Goal: Use online tool/utility: Utilize a website feature to perform a specific function

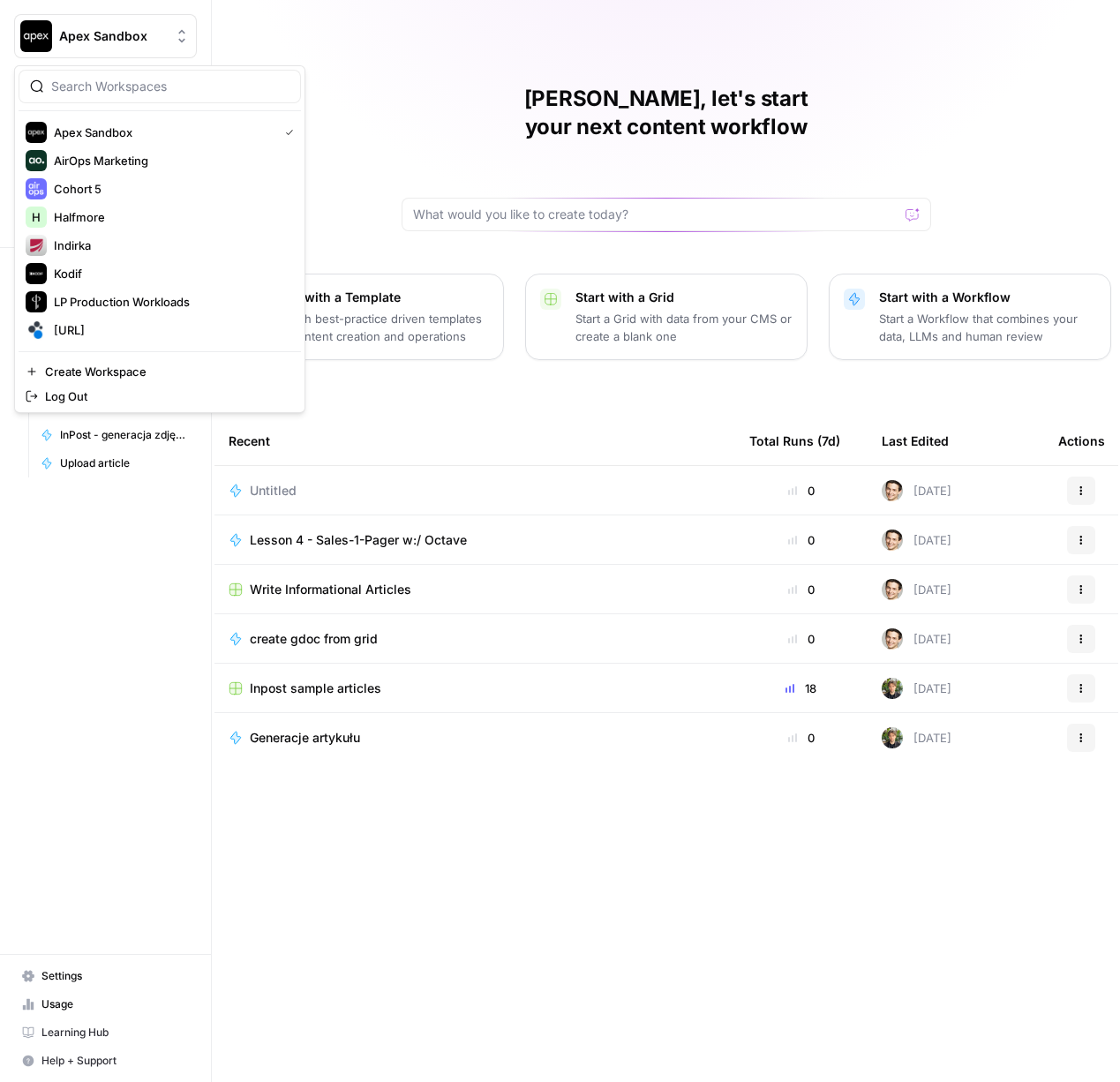
click at [76, 40] on span "Apex Sandbox" at bounding box center [112, 36] width 107 height 18
click at [64, 326] on span "[URL]" at bounding box center [171, 330] width 233 height 18
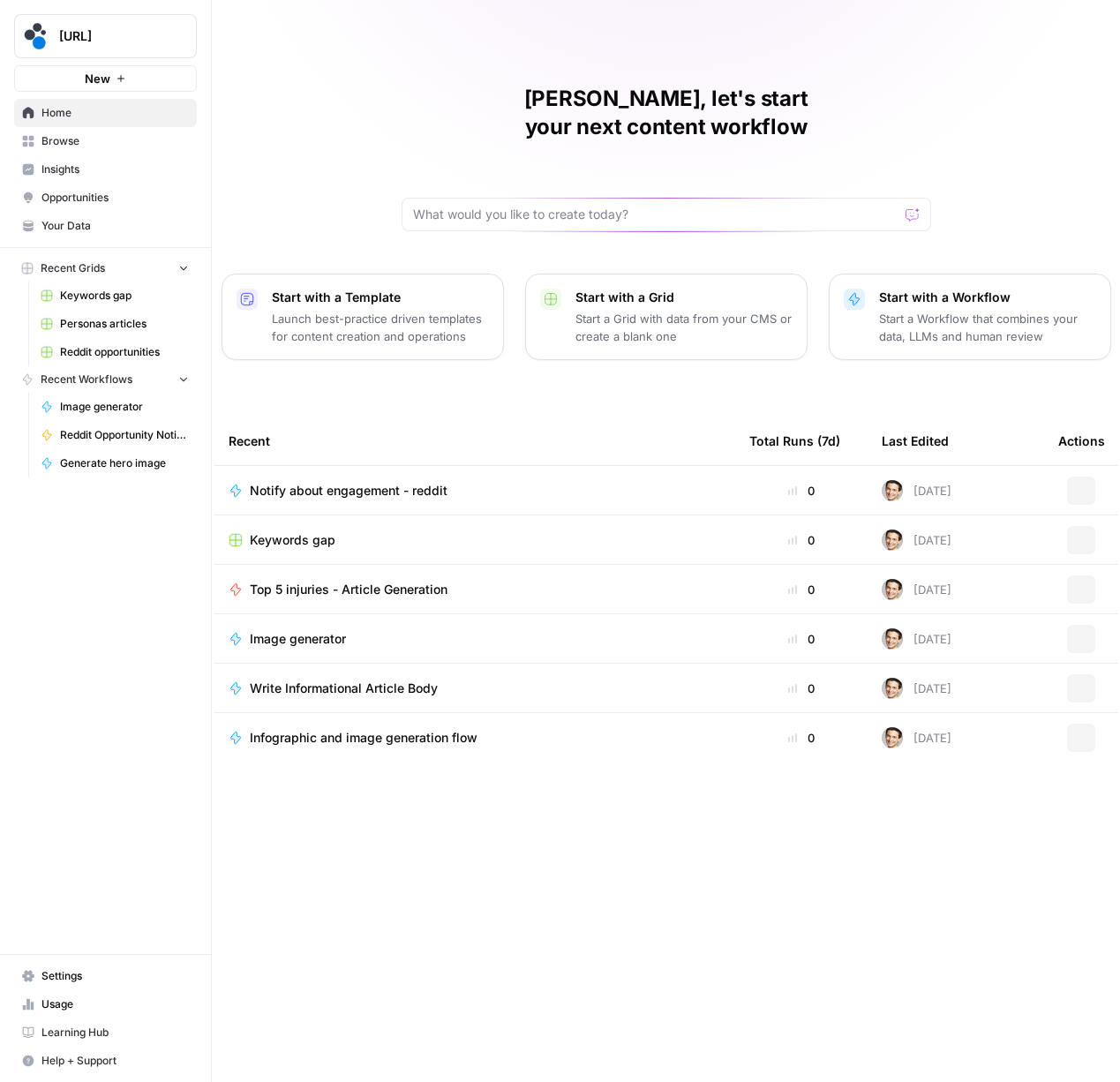
click at [71, 170] on span "Insights" at bounding box center [115, 169] width 147 height 16
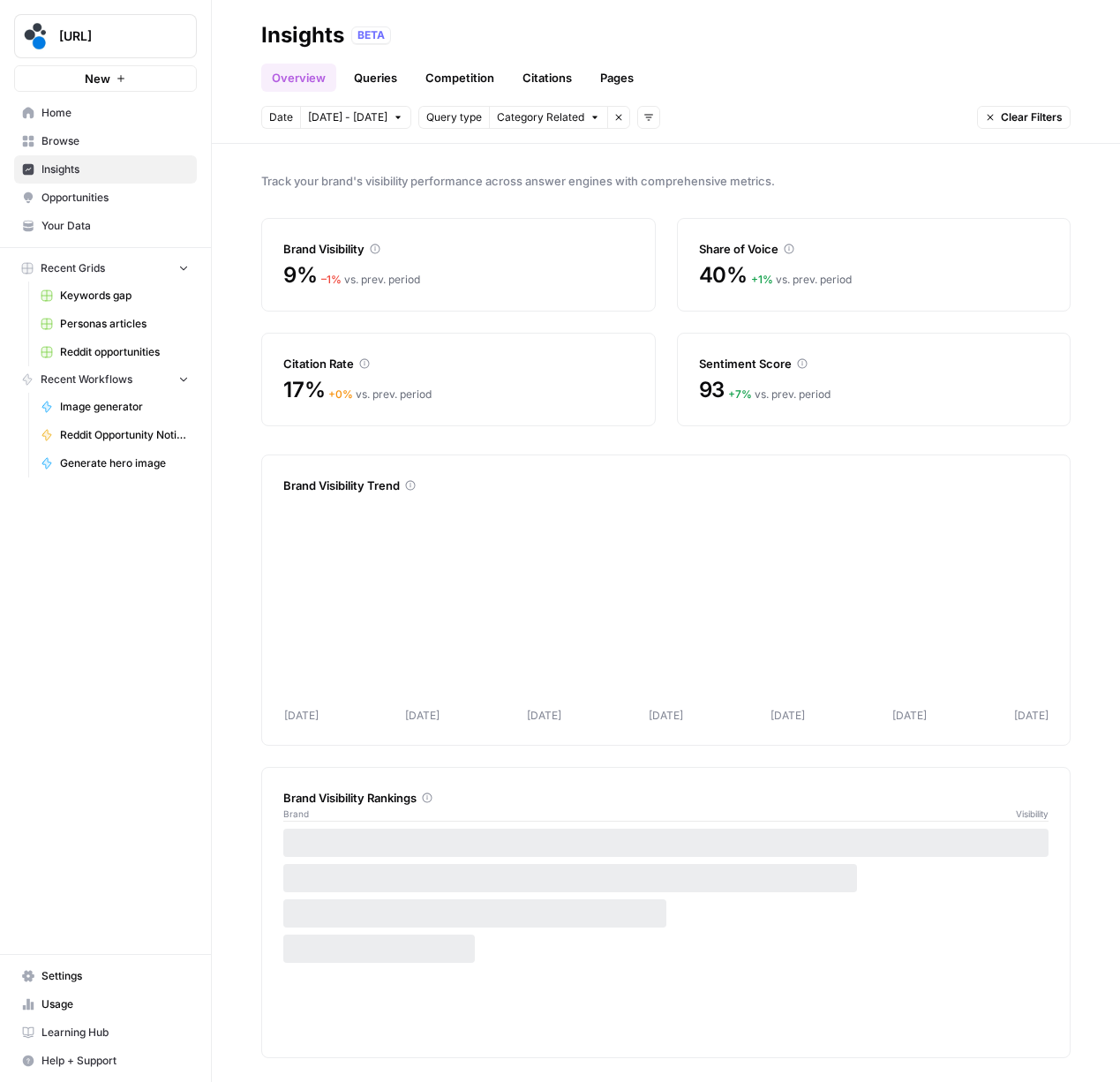
click at [376, 70] on link "Queries" at bounding box center [376, 78] width 64 height 28
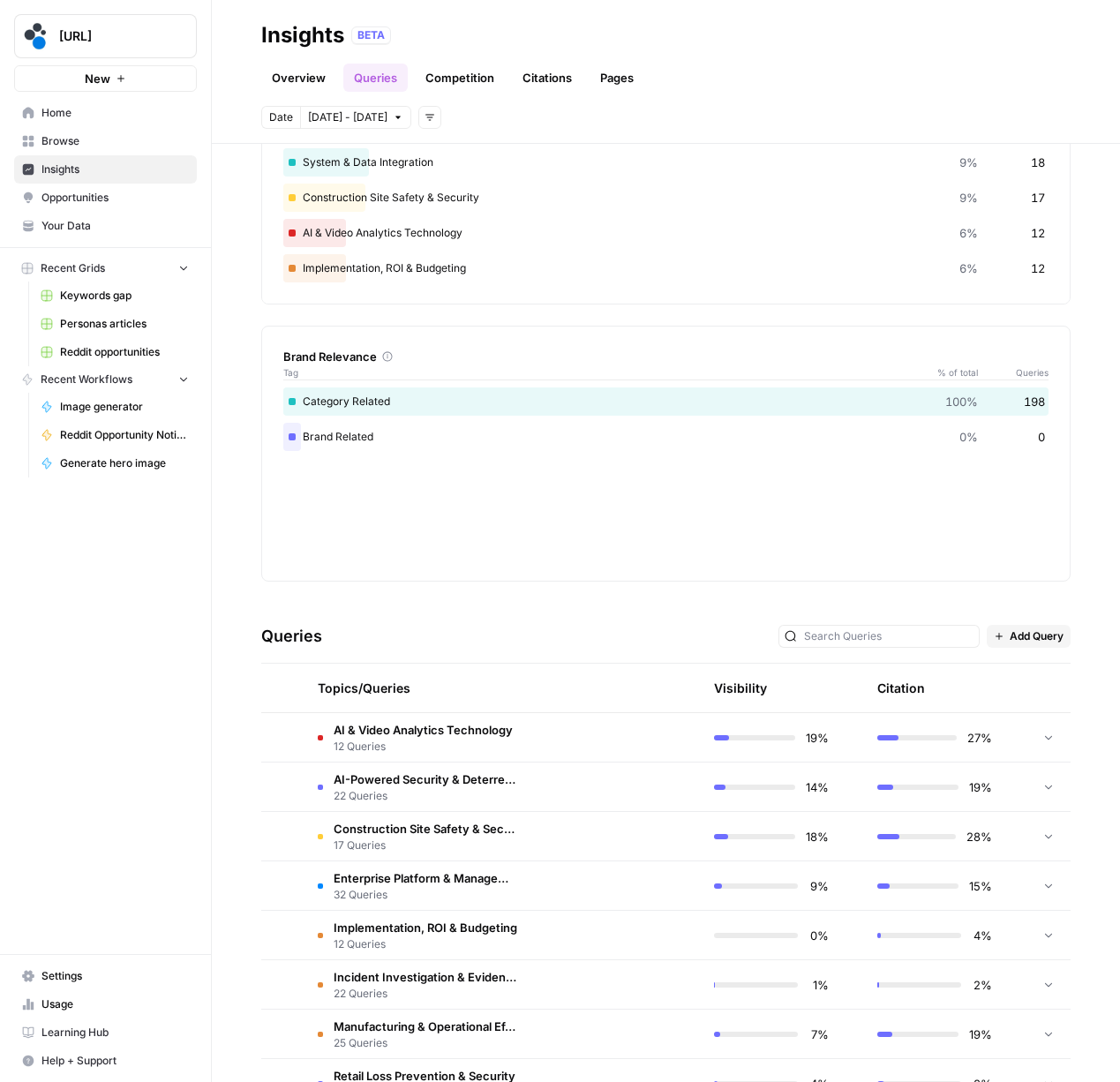
scroll to position [323, 0]
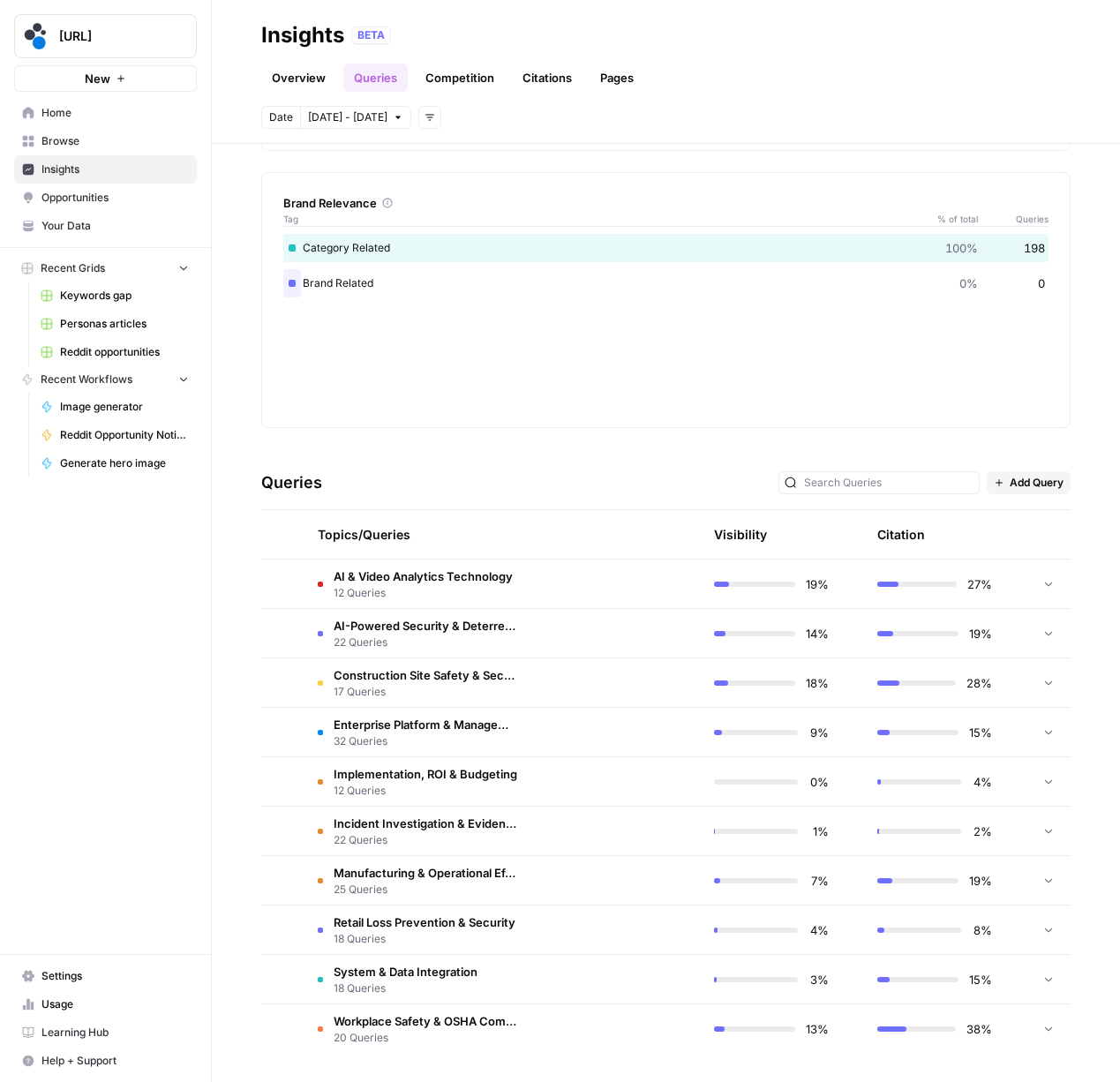
click at [523, 578] on td "AI & Video Analytics Technology 12 Queries" at bounding box center [417, 583] width 229 height 48
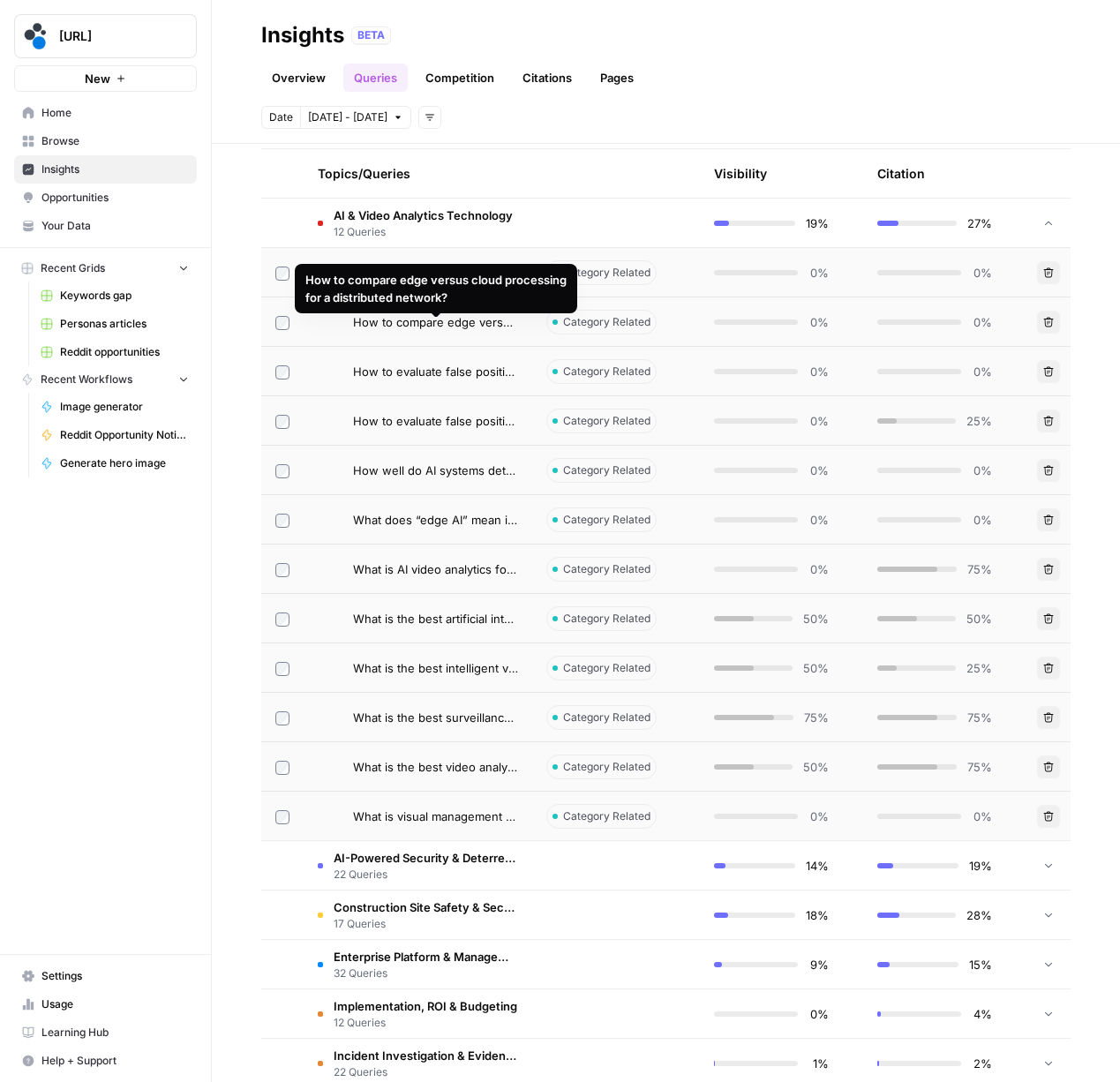
scroll to position [676, 0]
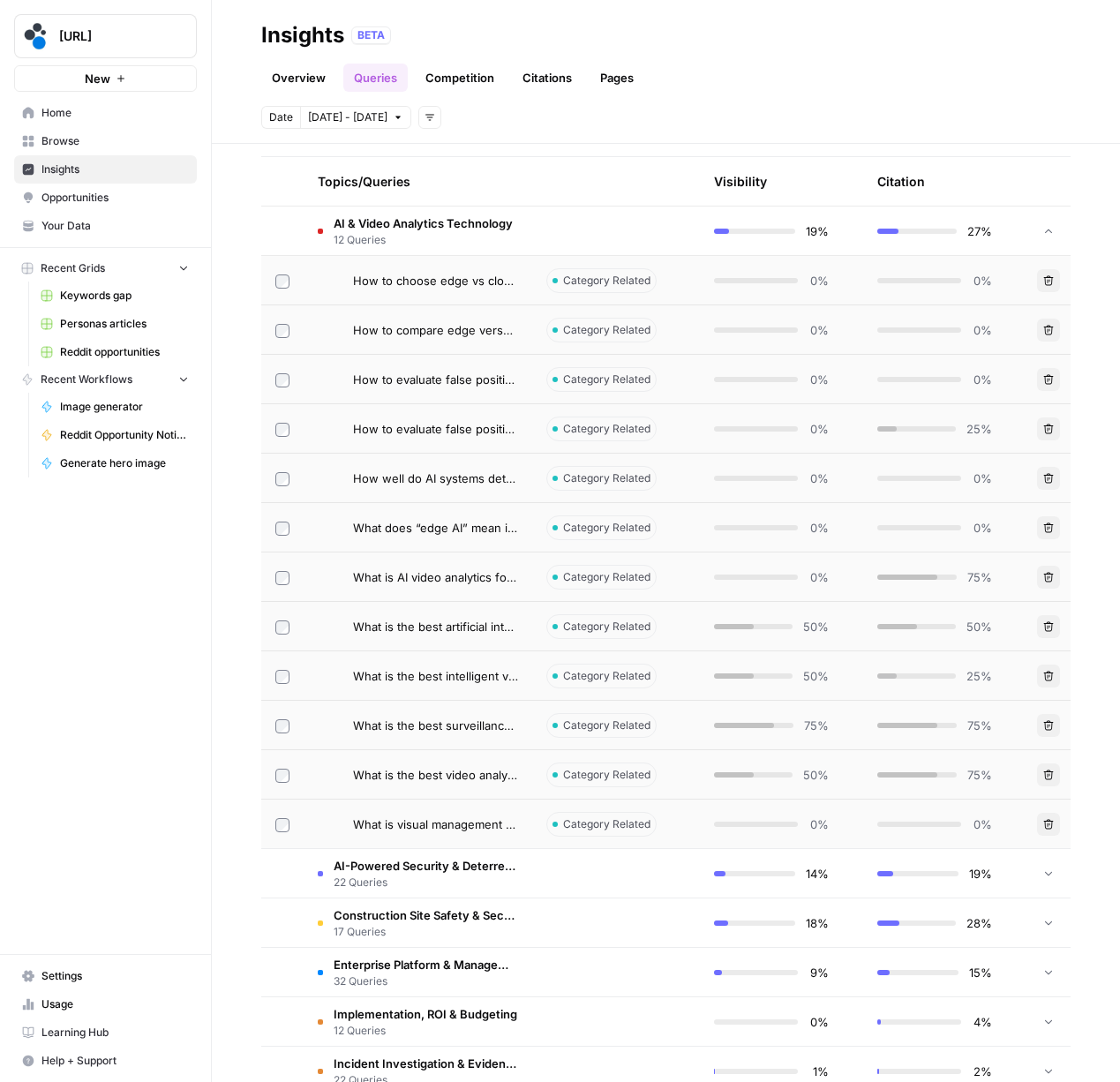
click at [446, 284] on span "How to choose edge vs cloud processing for factory video analytics?" at bounding box center [435, 281] width 165 height 18
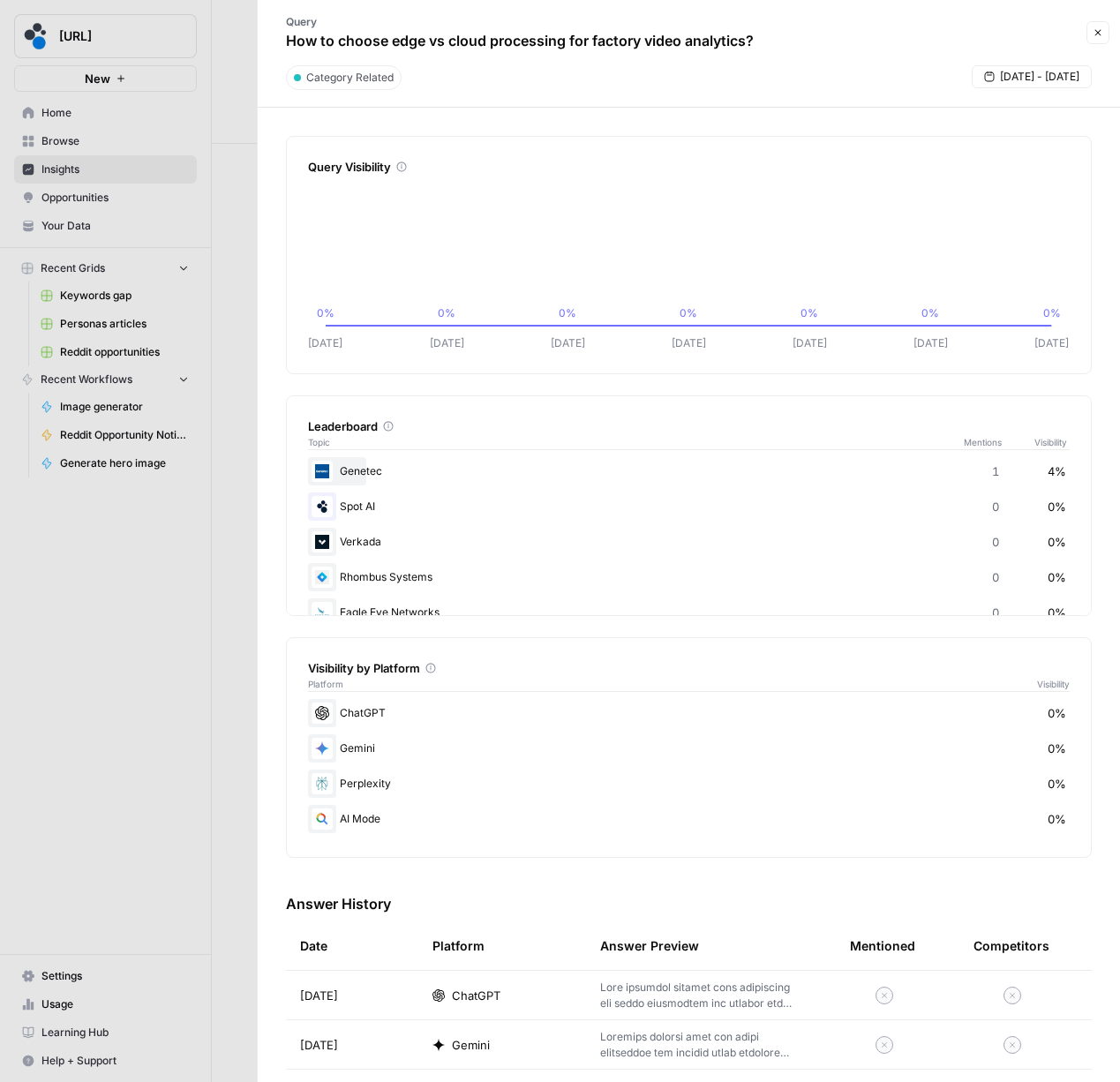
drag, startPoint x: 294, startPoint y: 39, endPoint x: 750, endPoint y: 44, distance: 456.0
click at [750, 44] on p "How to choose edge vs cloud processing for factory video analytics?" at bounding box center [520, 41] width 468 height 21
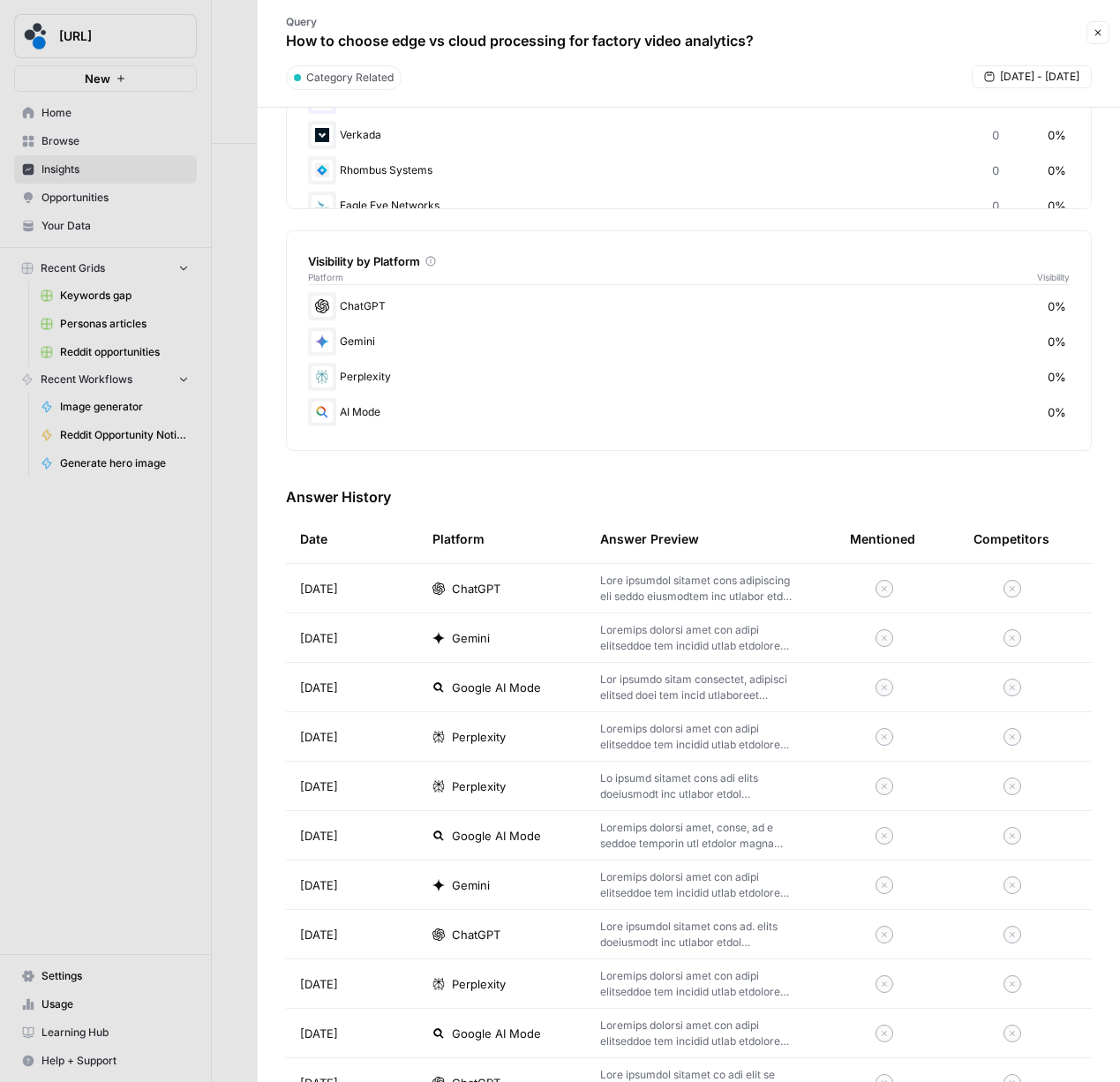
scroll to position [443, 0]
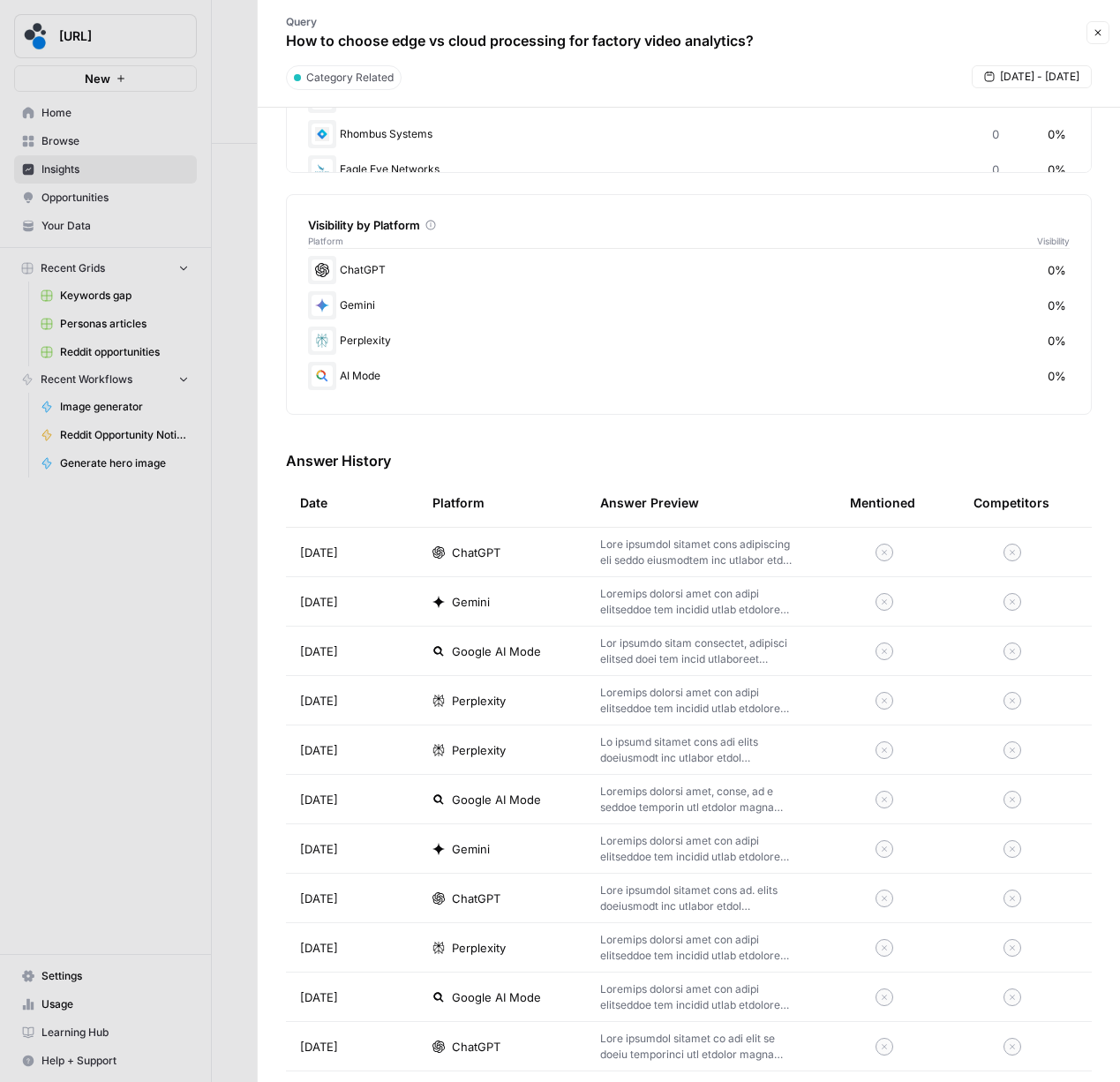
drag, startPoint x: 1050, startPoint y: 273, endPoint x: 1061, endPoint y: 383, distance: 110.5
click at [1061, 383] on div "ChatGPT 0% Gemini 0% Perplexity 0% AI Mode 0%" at bounding box center [689, 322] width 762 height 134
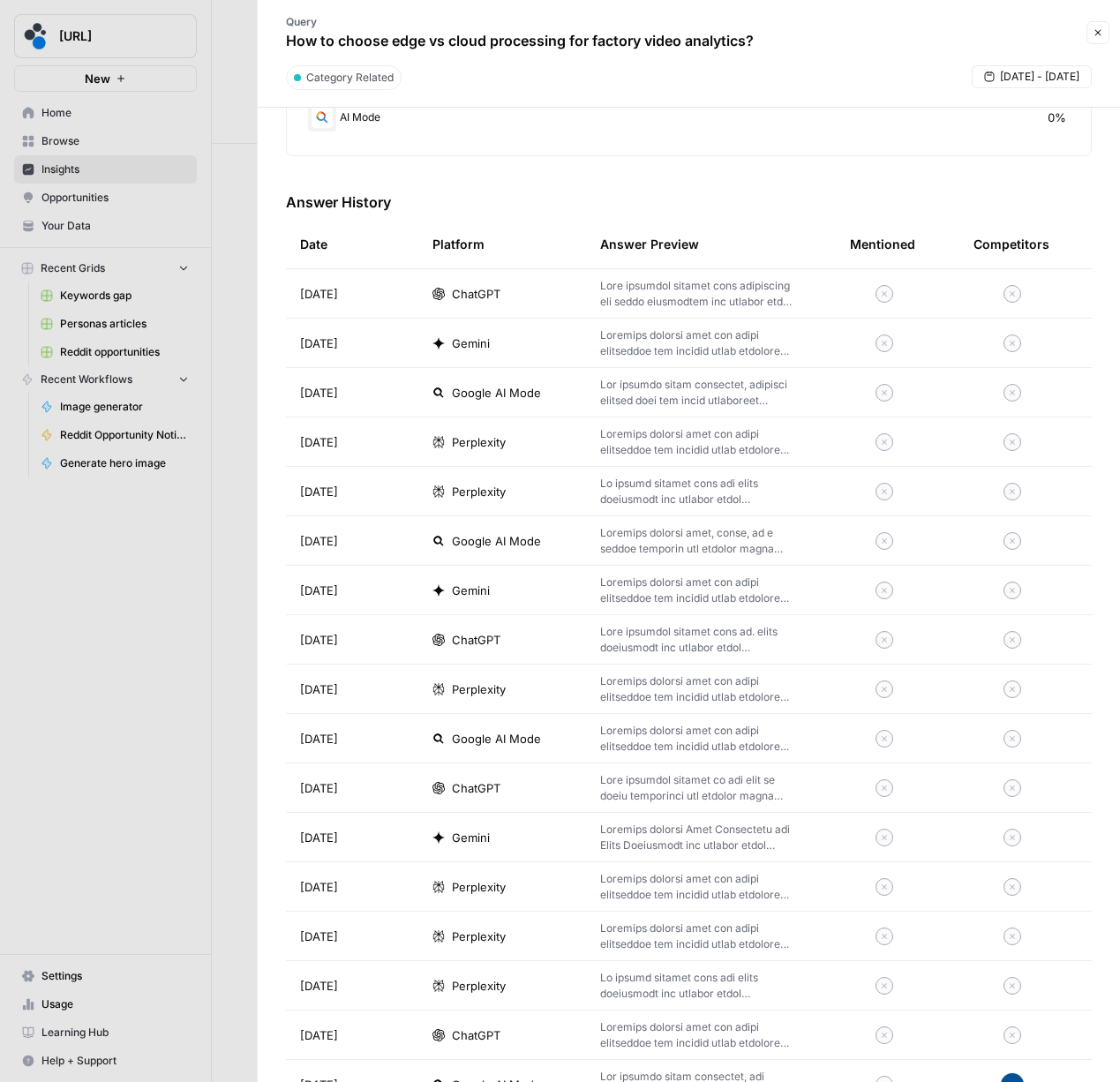
scroll to position [808, 0]
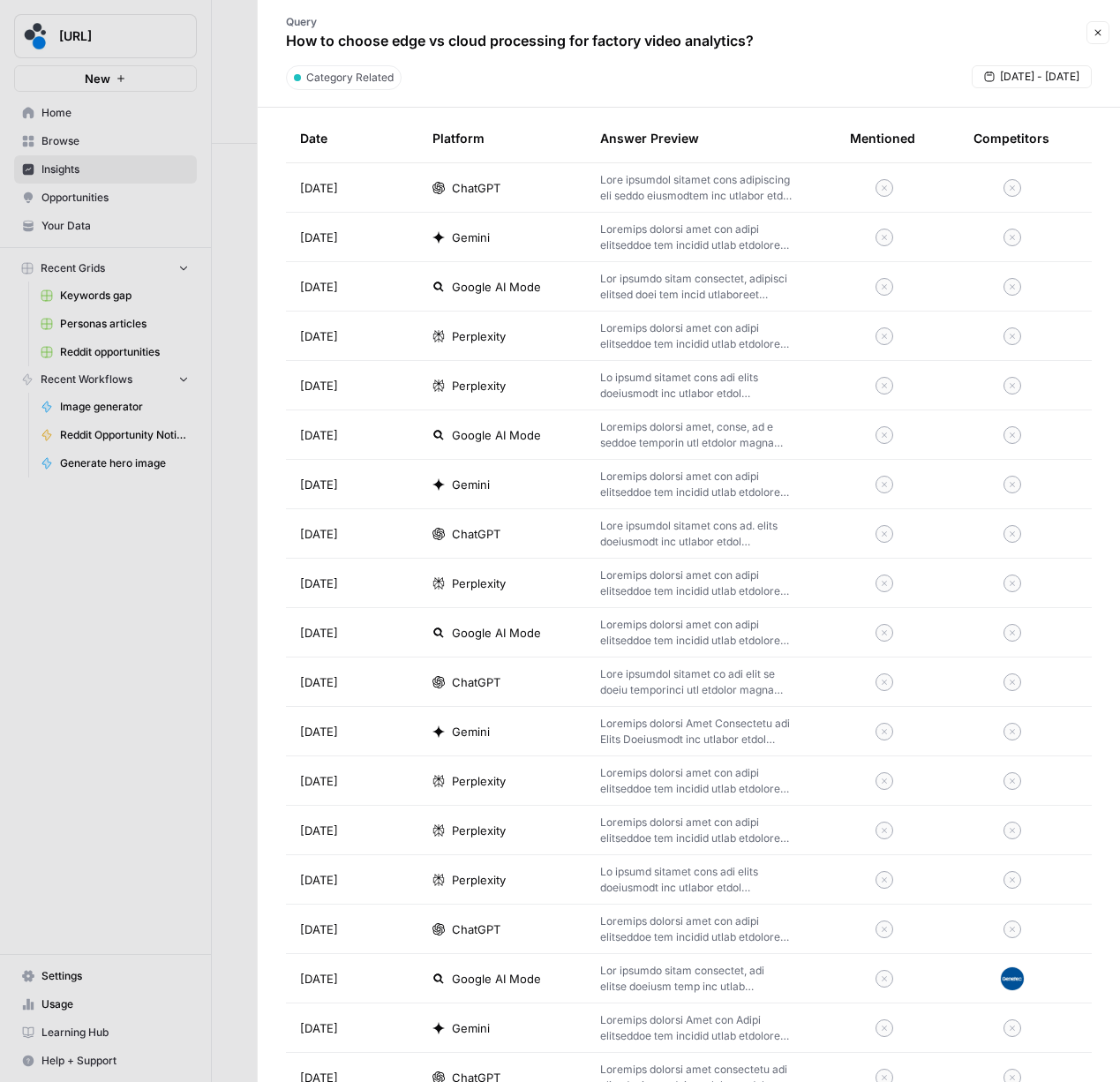
click at [730, 186] on p at bounding box center [697, 188] width 193 height 32
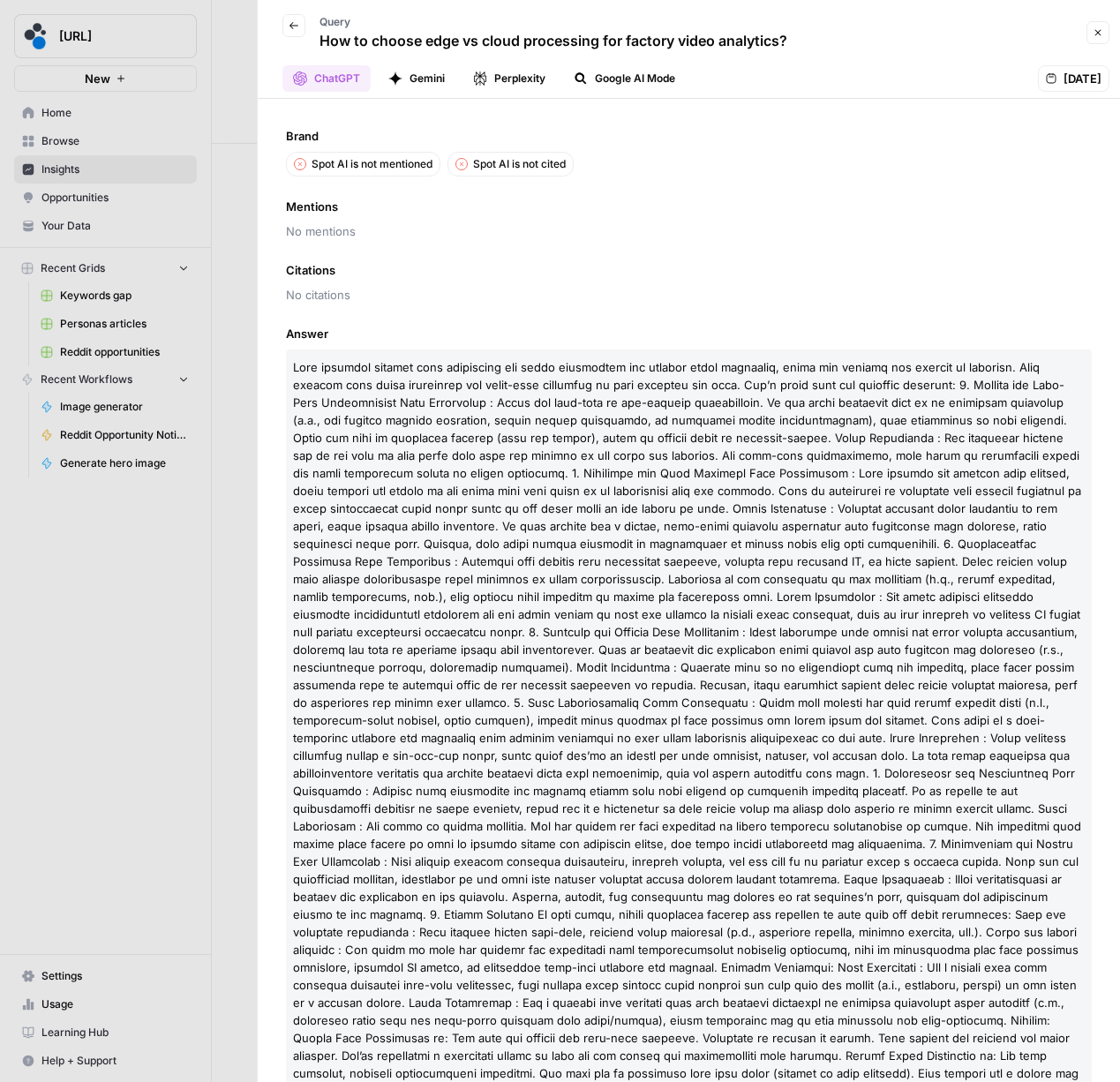
scroll to position [90, 0]
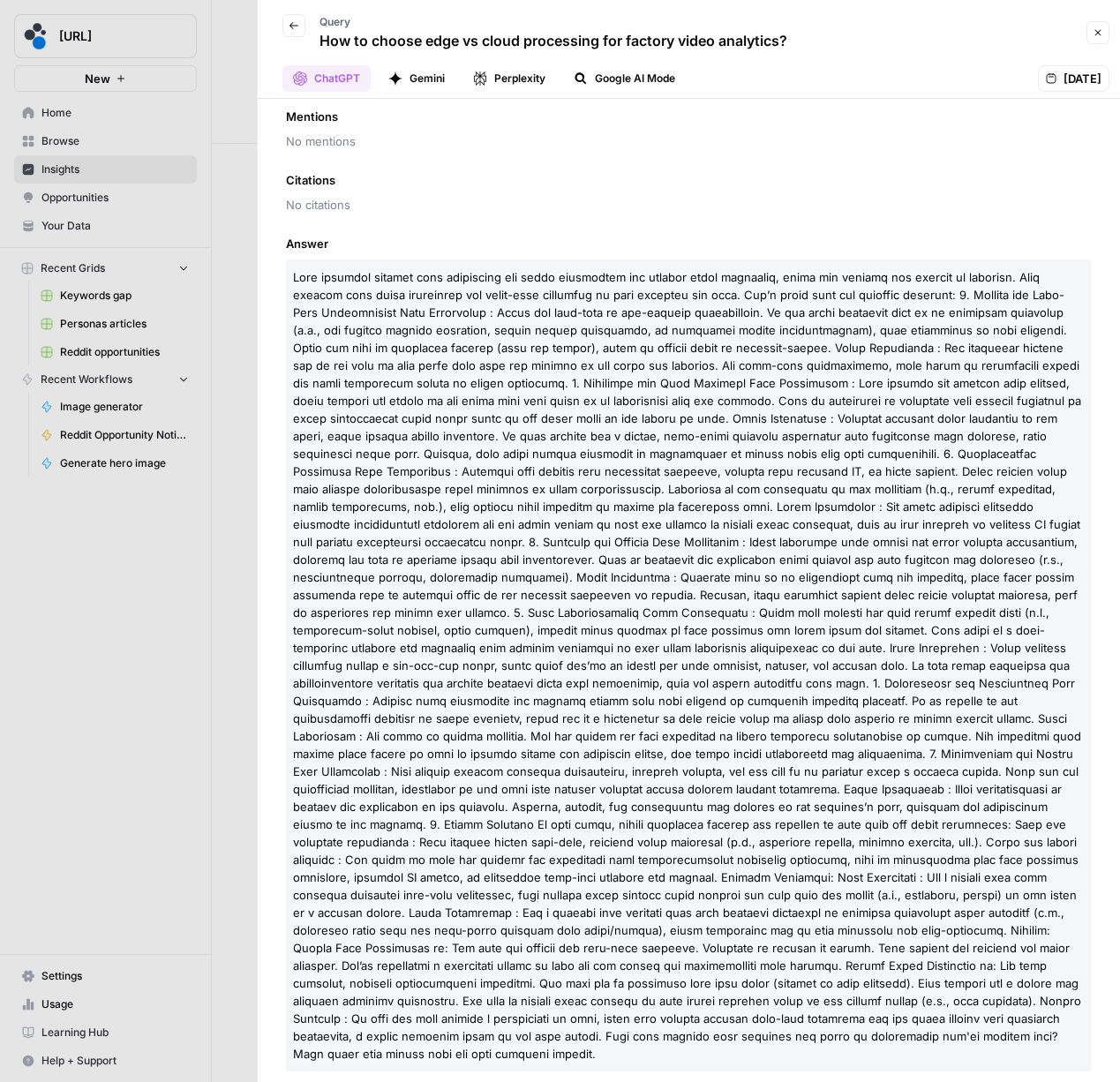
click at [293, 28] on icon "button" at bounding box center [293, 25] width 10 height 10
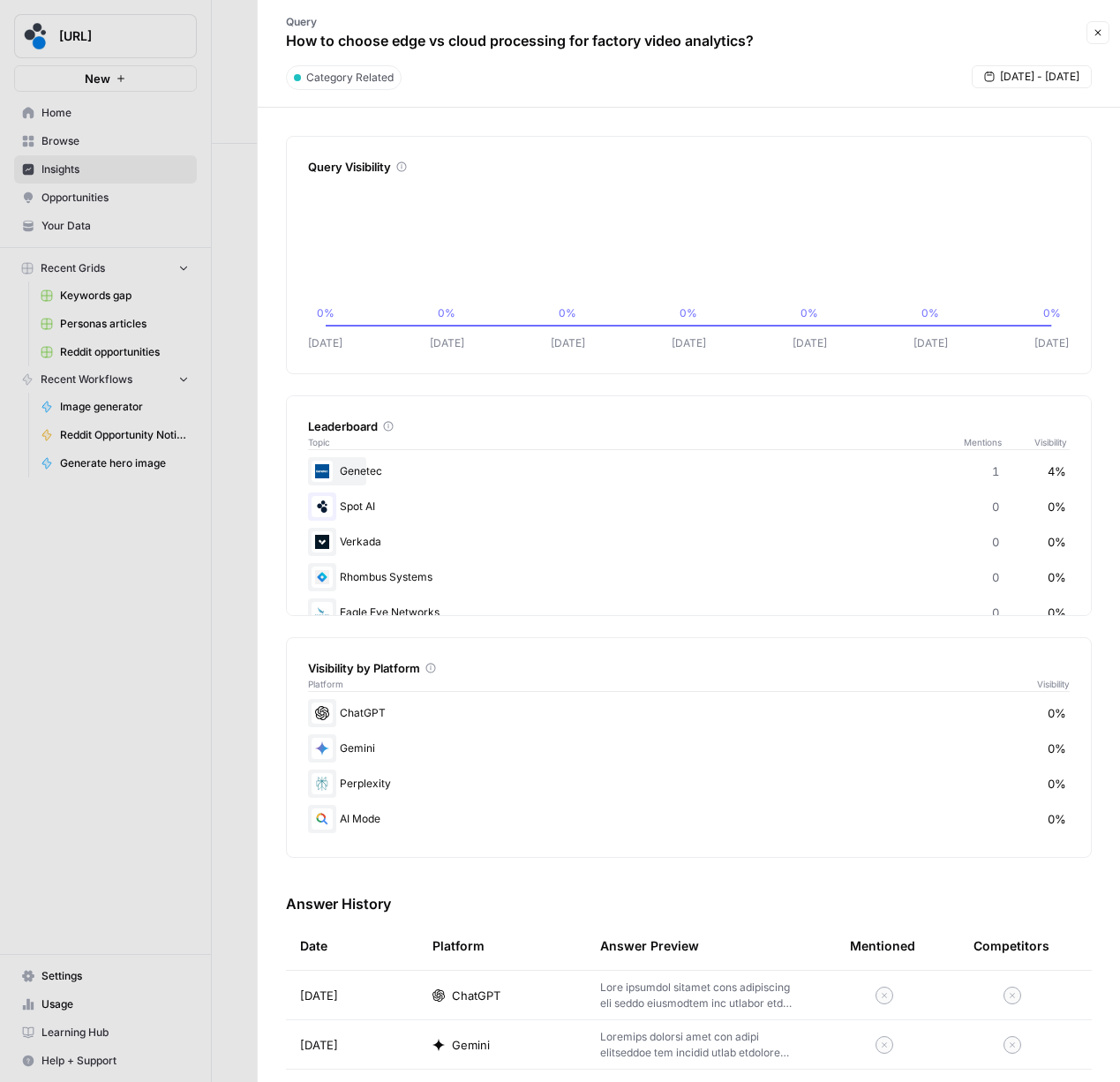
click at [1107, 32] on button "Close" at bounding box center [1098, 32] width 23 height 23
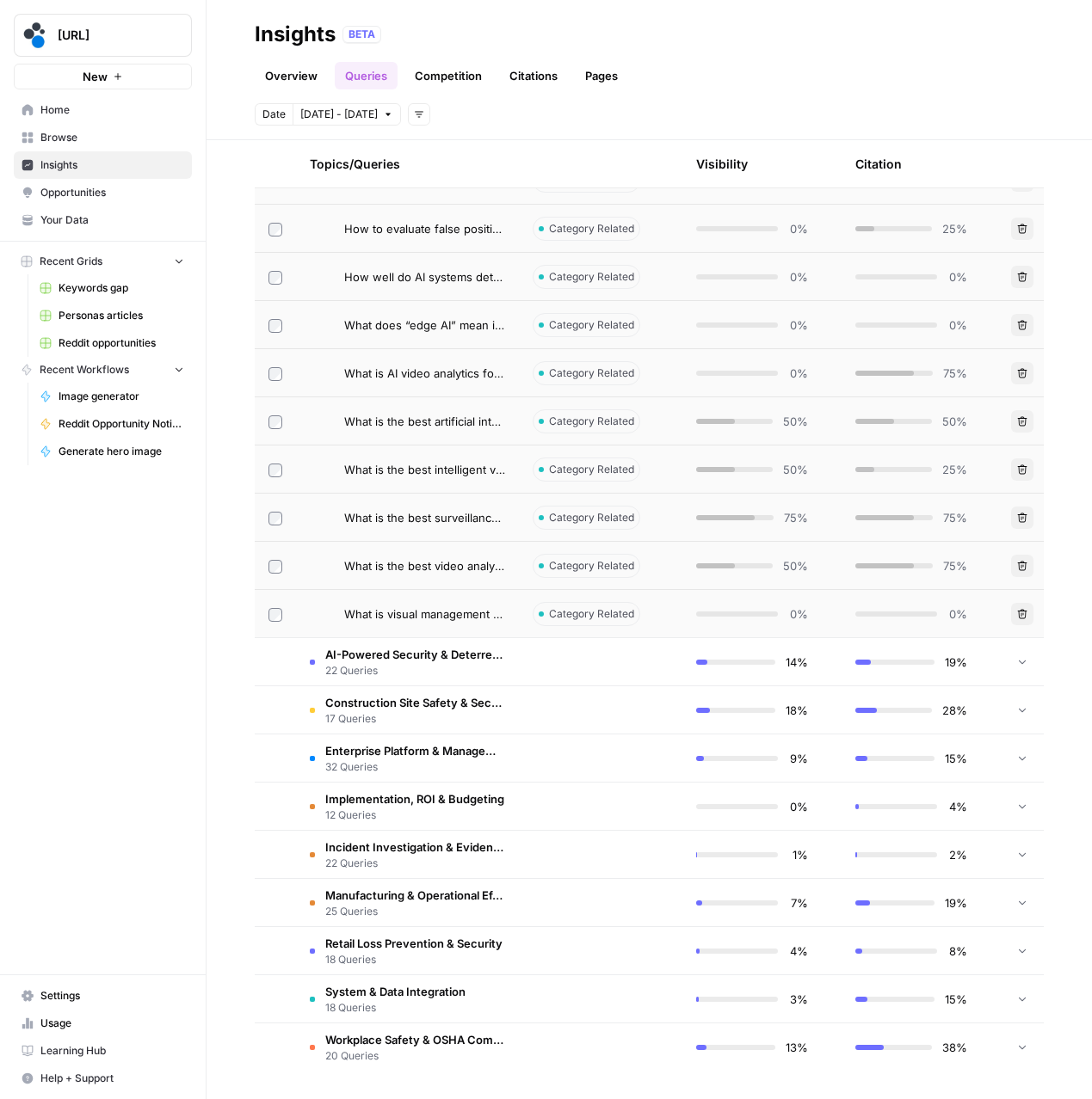
scroll to position [849, 0]
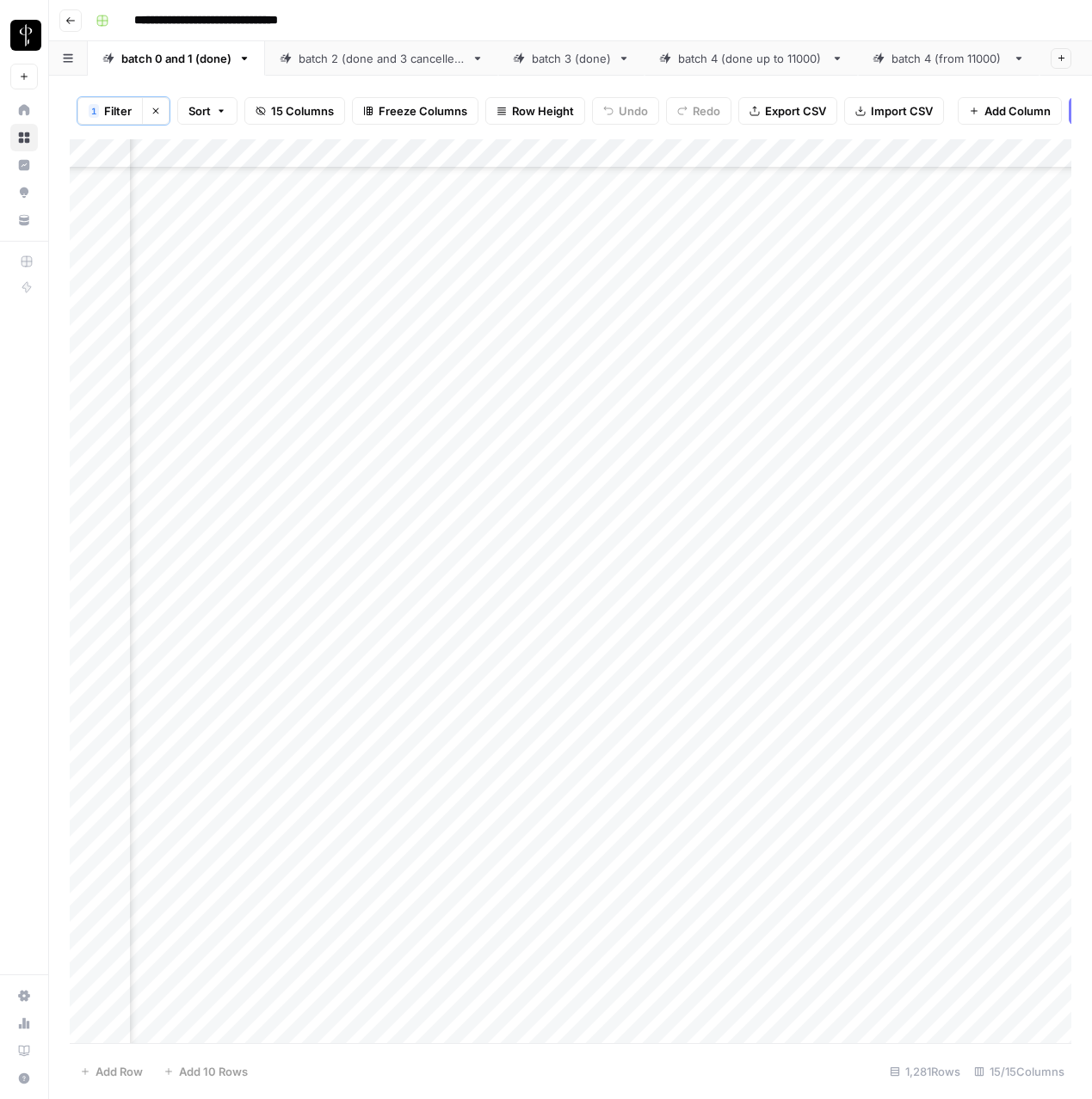
scroll to position [5399, 697]
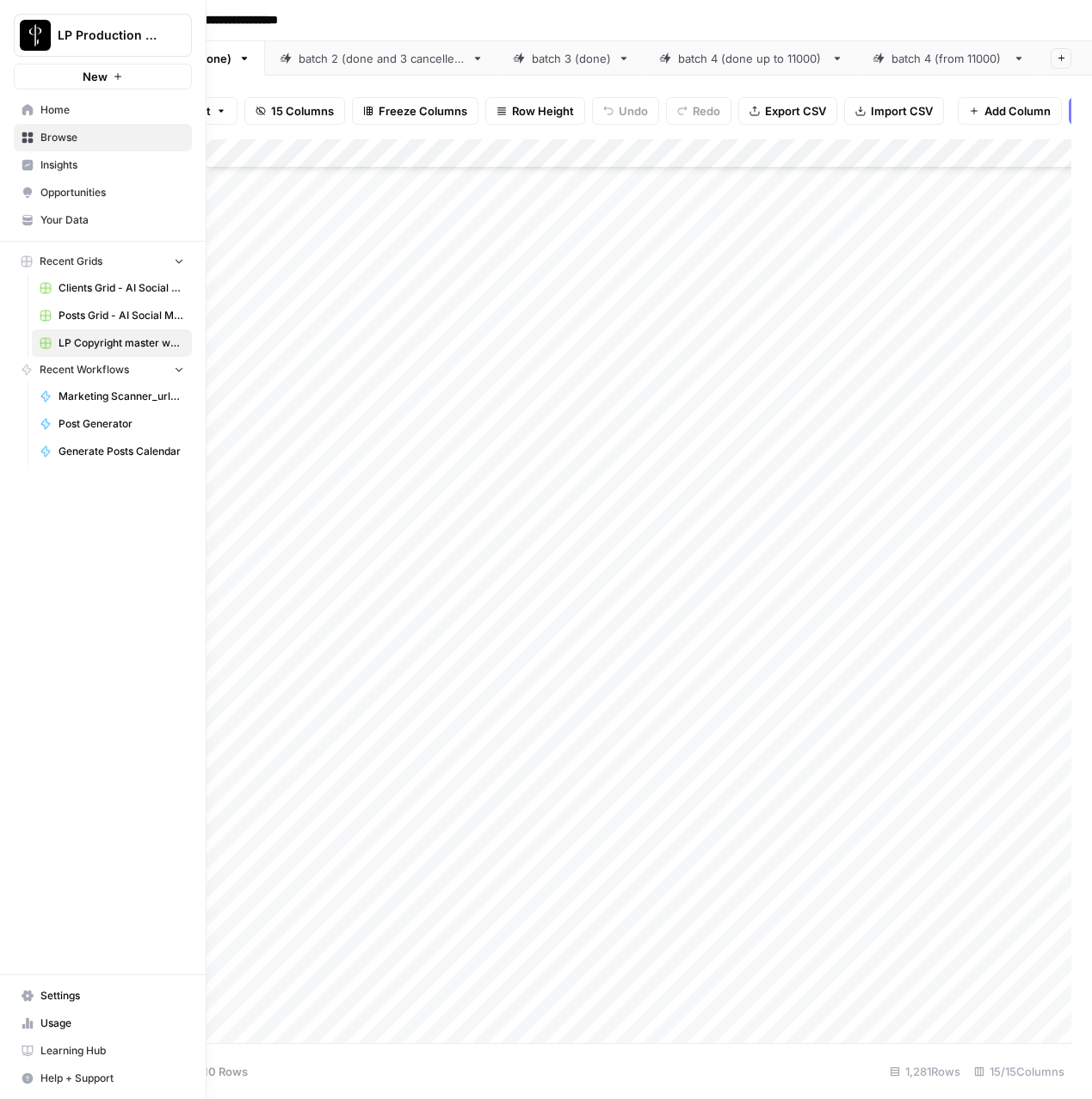
click at [22, 135] on icon at bounding box center [28, 138] width 11 height 11
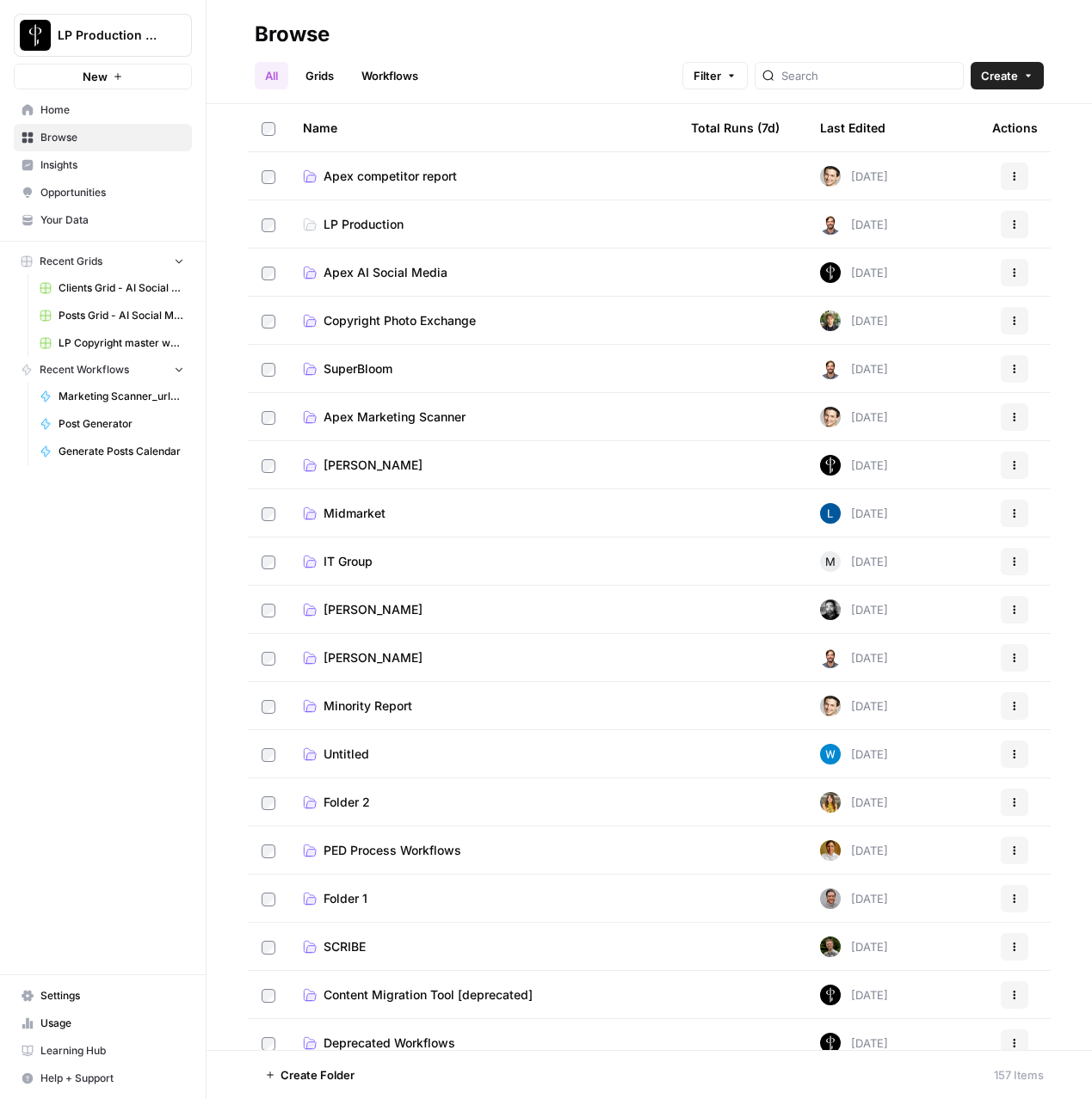
click at [400, 271] on span "Apex AI Social Media" at bounding box center [386, 273] width 124 height 18
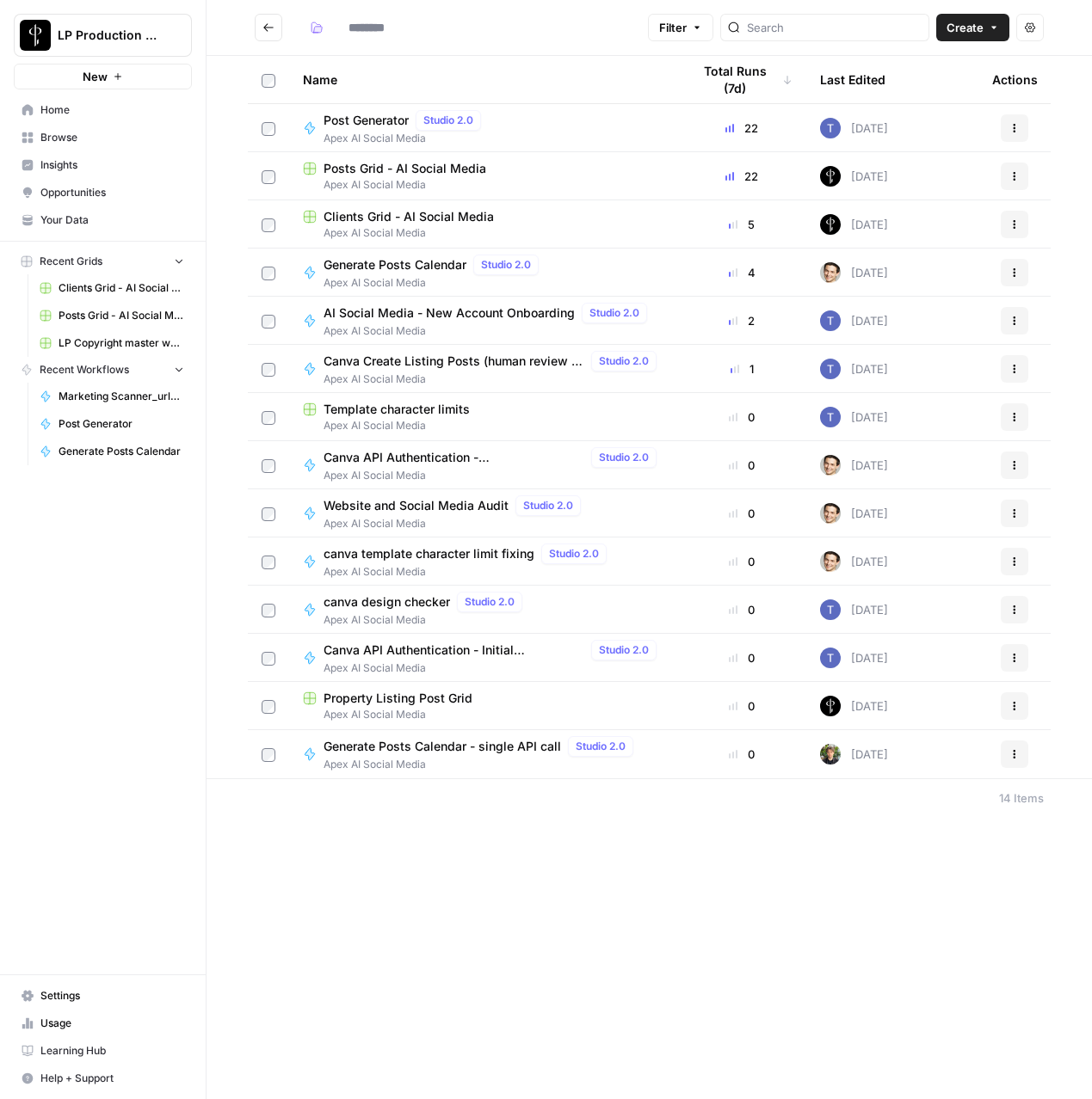
type input "**********"
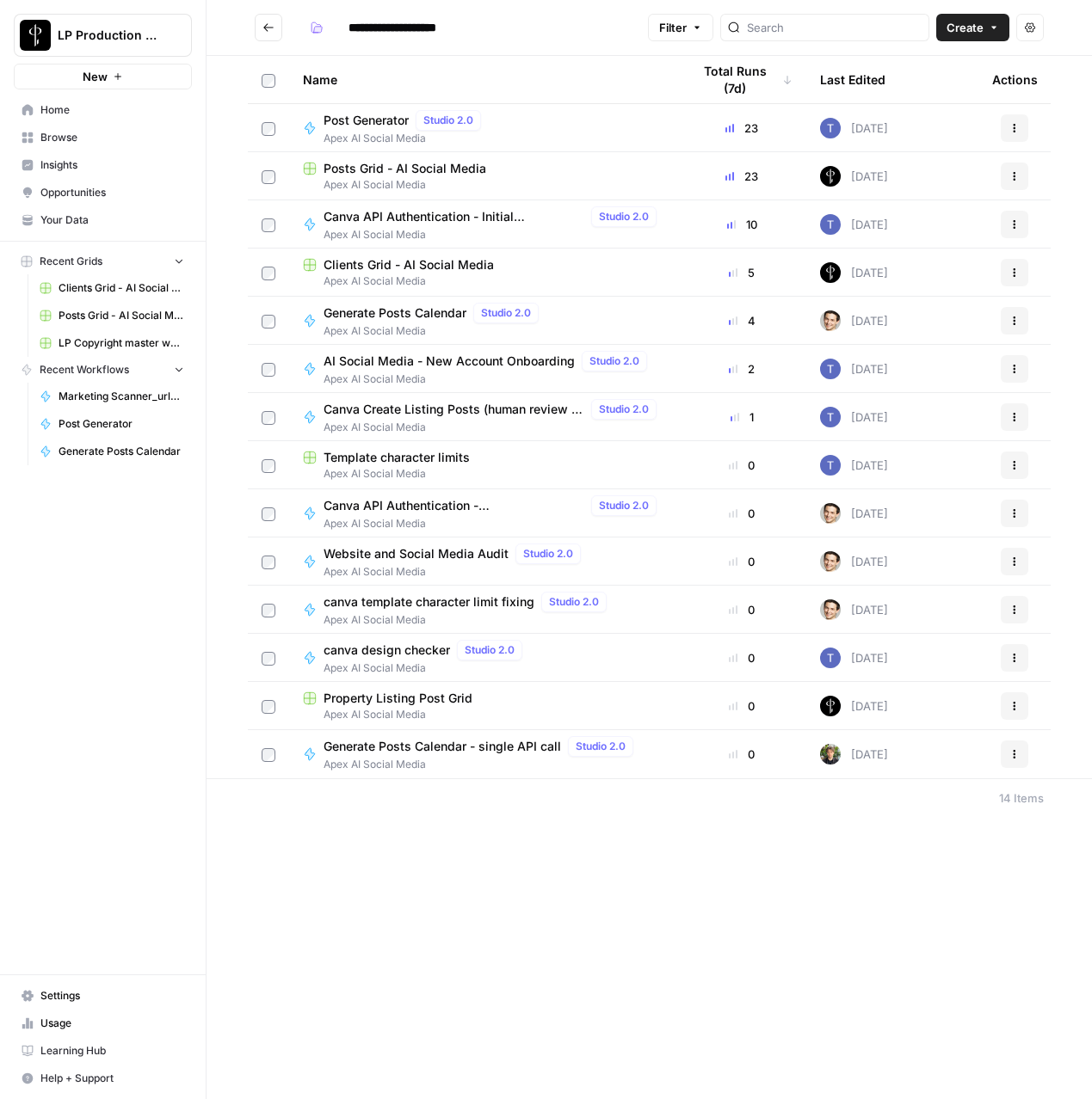
click at [55, 135] on span "Browse" at bounding box center [112, 138] width 143 height 16
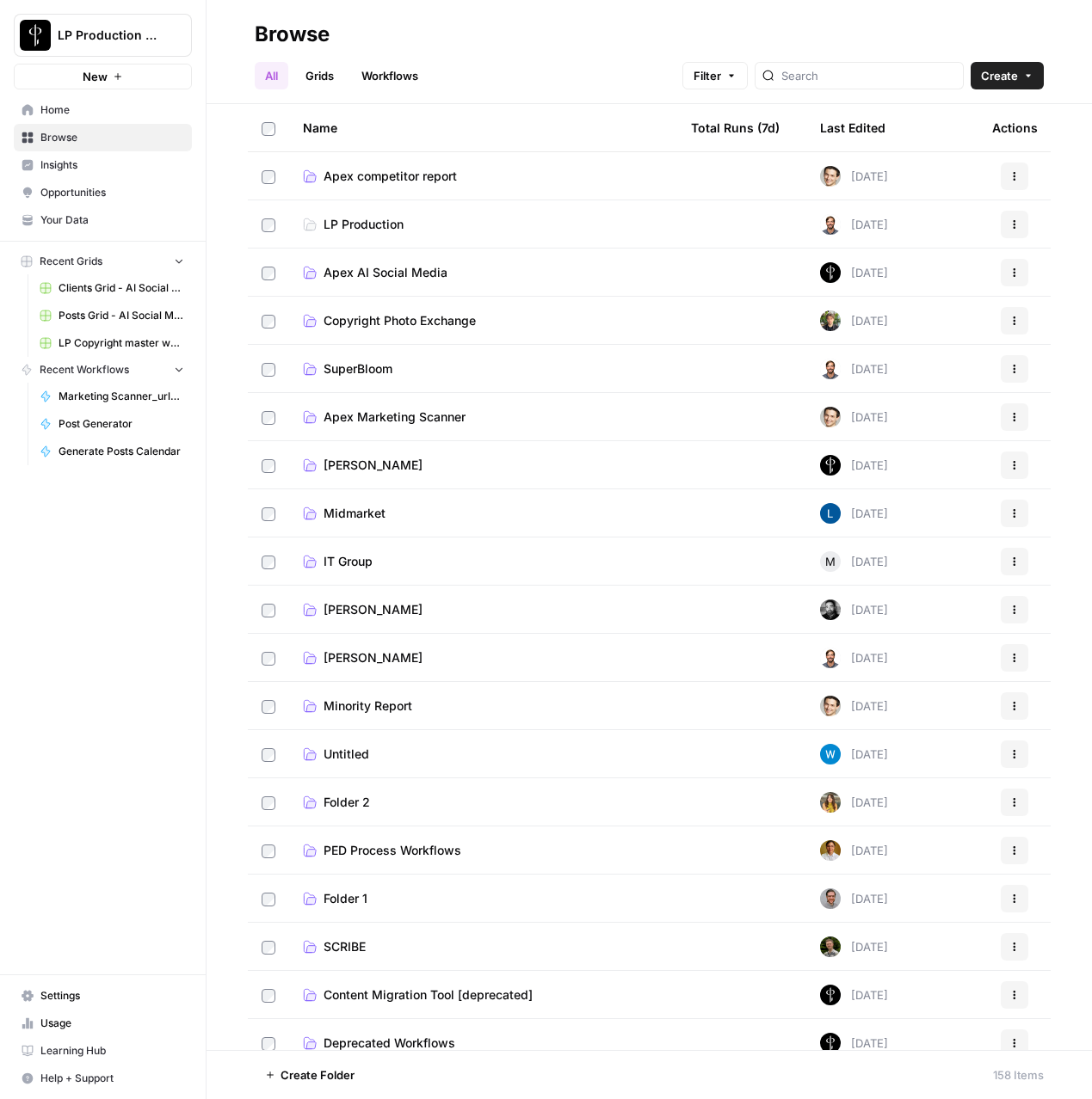
click at [365, 266] on span "Apex AI Social Media" at bounding box center [386, 273] width 124 height 18
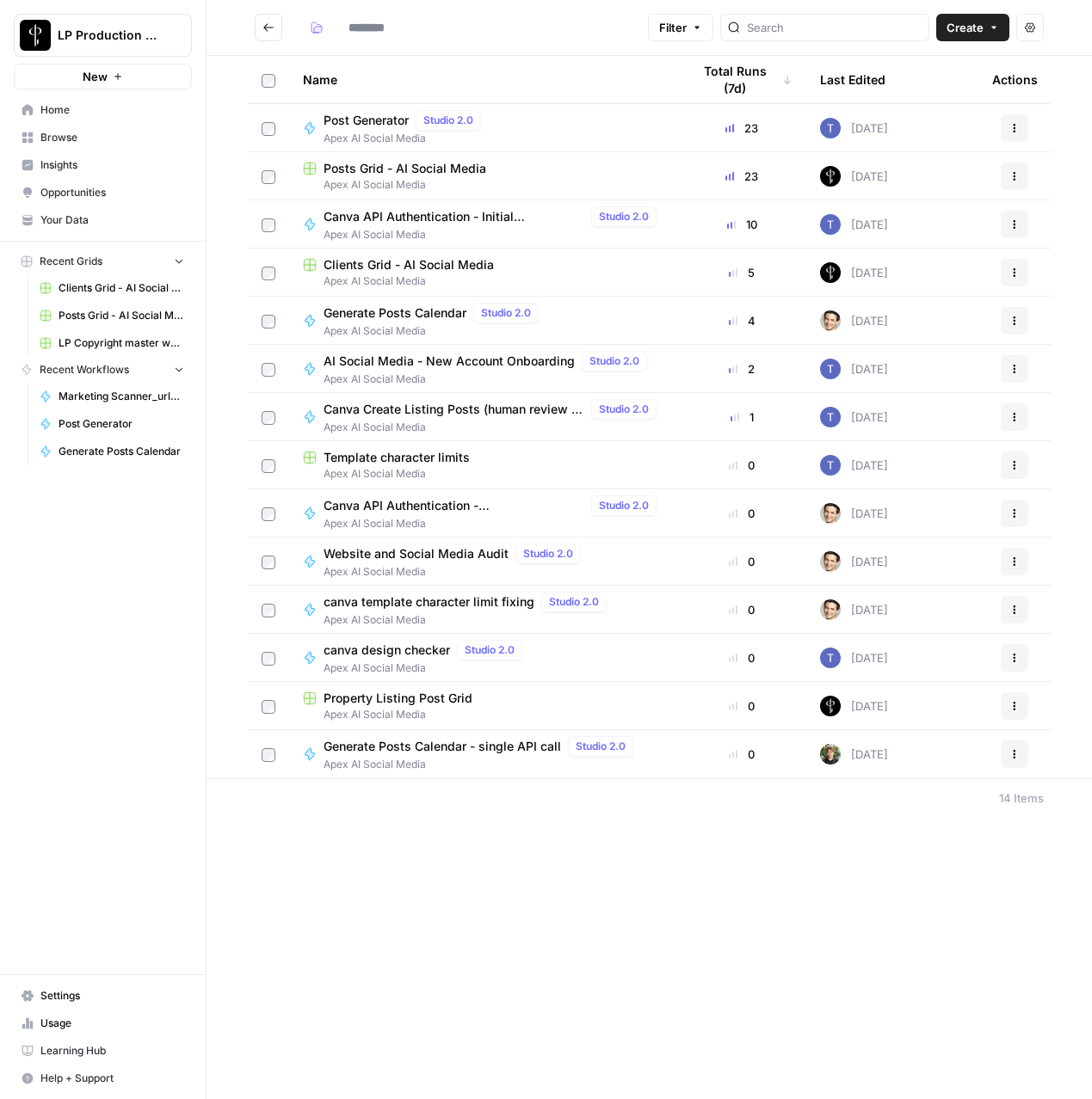
type input "**********"
click at [423, 178] on span "Apex AI Social Media" at bounding box center [484, 185] width 361 height 16
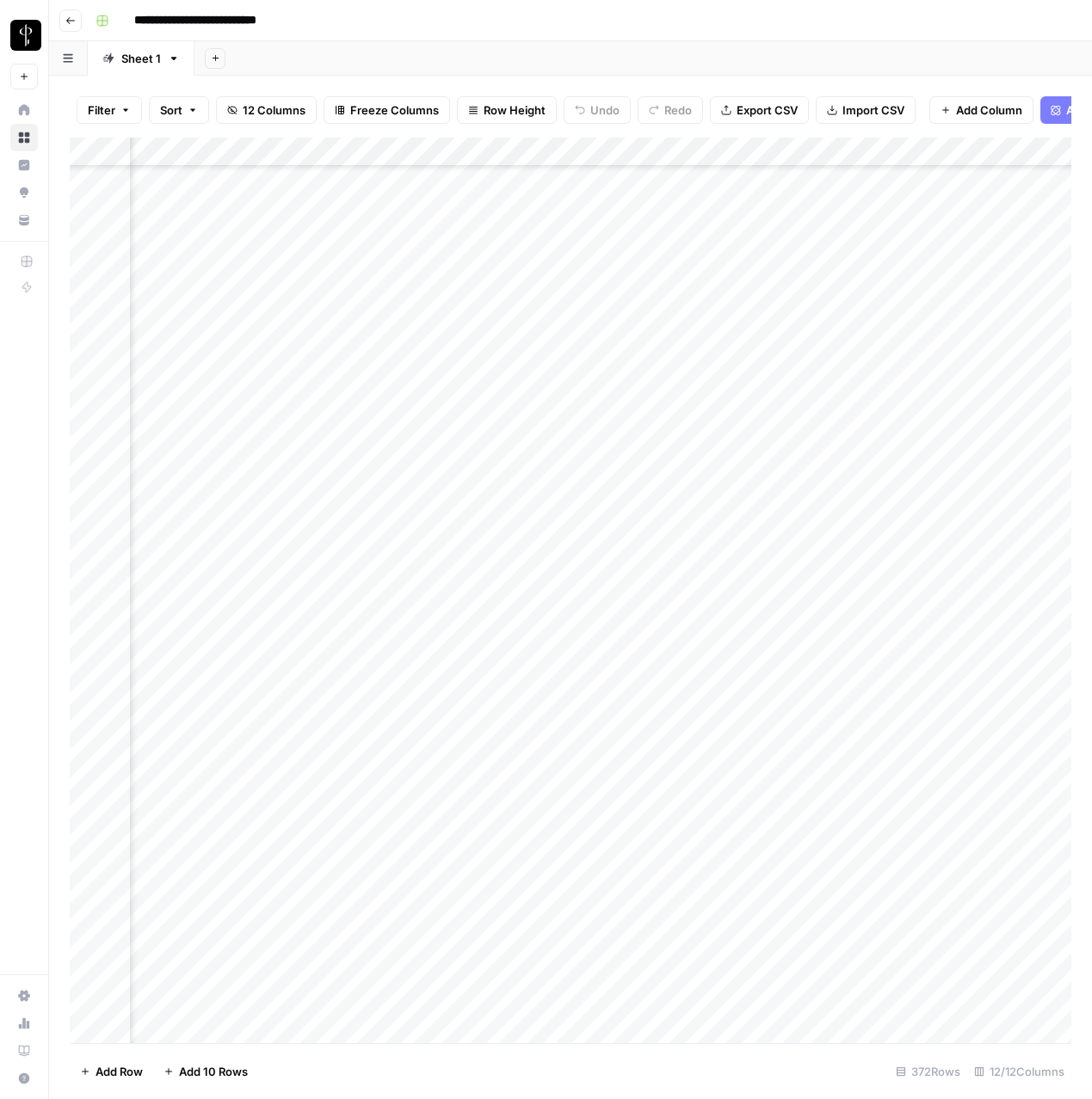
scroll to position [417, 273]
click at [802, 372] on div "Add Column" at bounding box center [570, 591] width 1001 height 906
click at [800, 382] on div "Add Column" at bounding box center [570, 591] width 1001 height 906
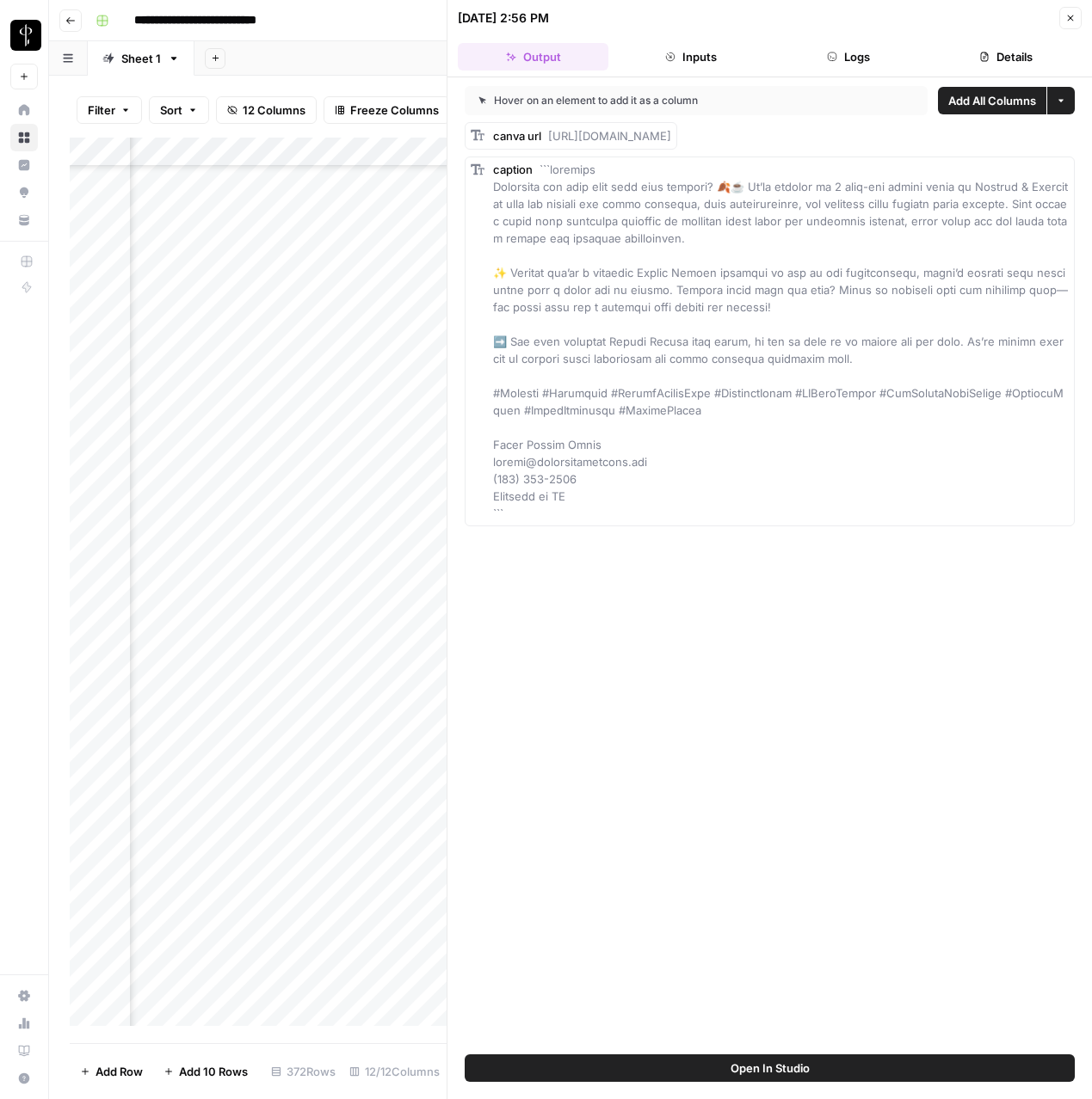
click at [844, 65] on button "Logs" at bounding box center [849, 57] width 151 height 28
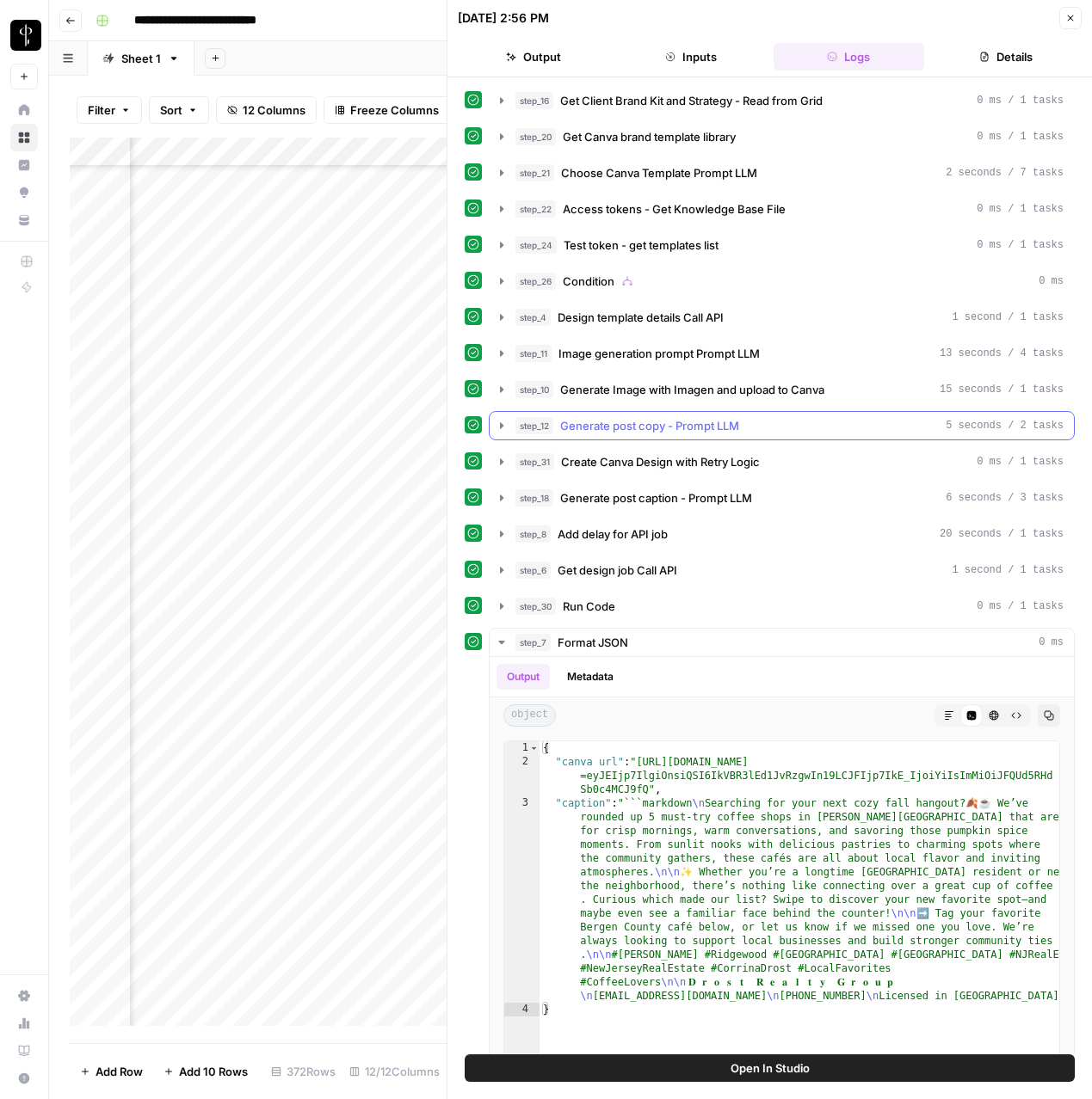
click at [492, 427] on button "step_12 Generate post copy - Prompt LLM 5 seconds / 2 tasks" at bounding box center [782, 426] width 584 height 28
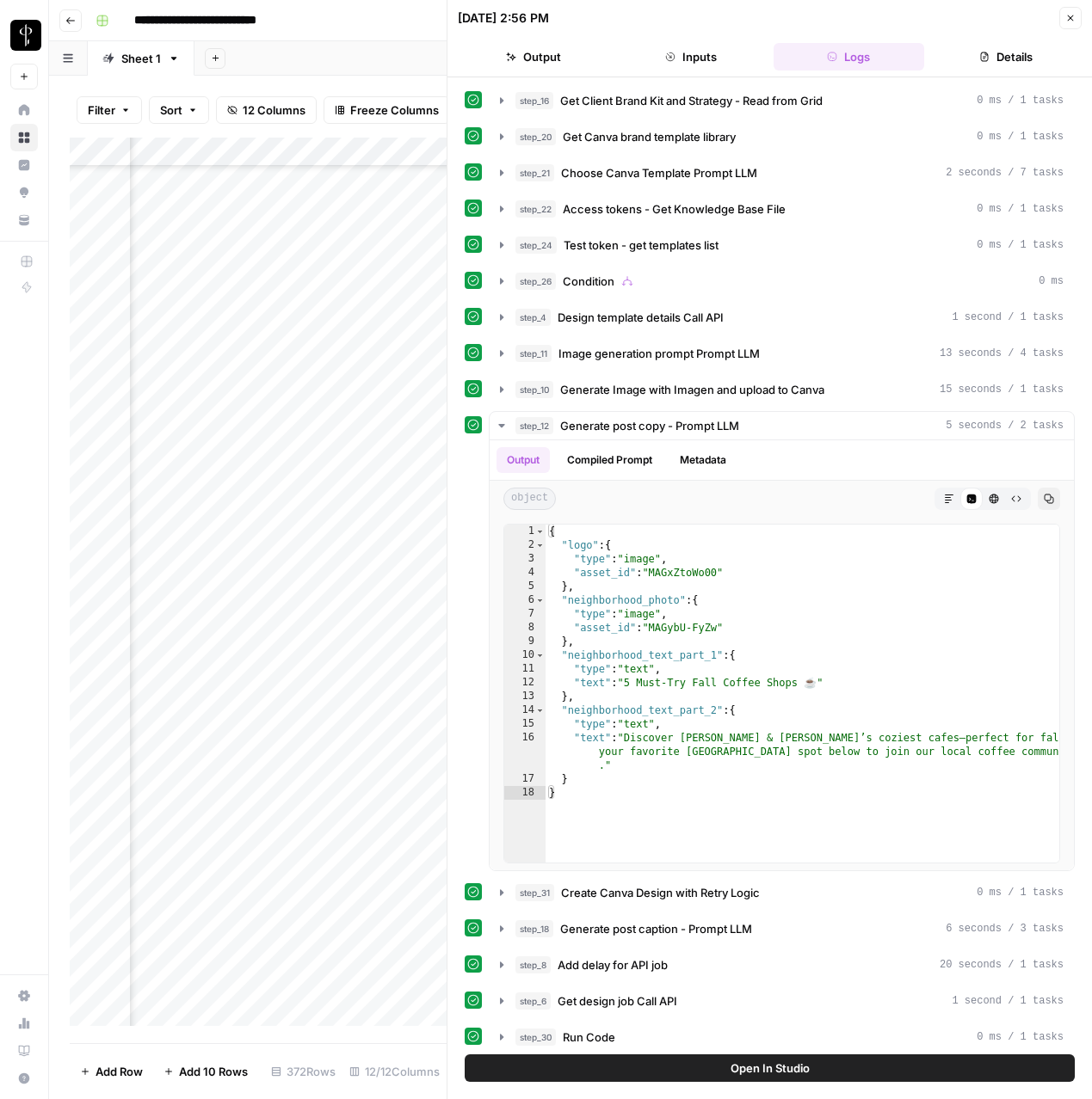
click at [716, 67] on button "Inputs" at bounding box center [690, 57] width 151 height 28
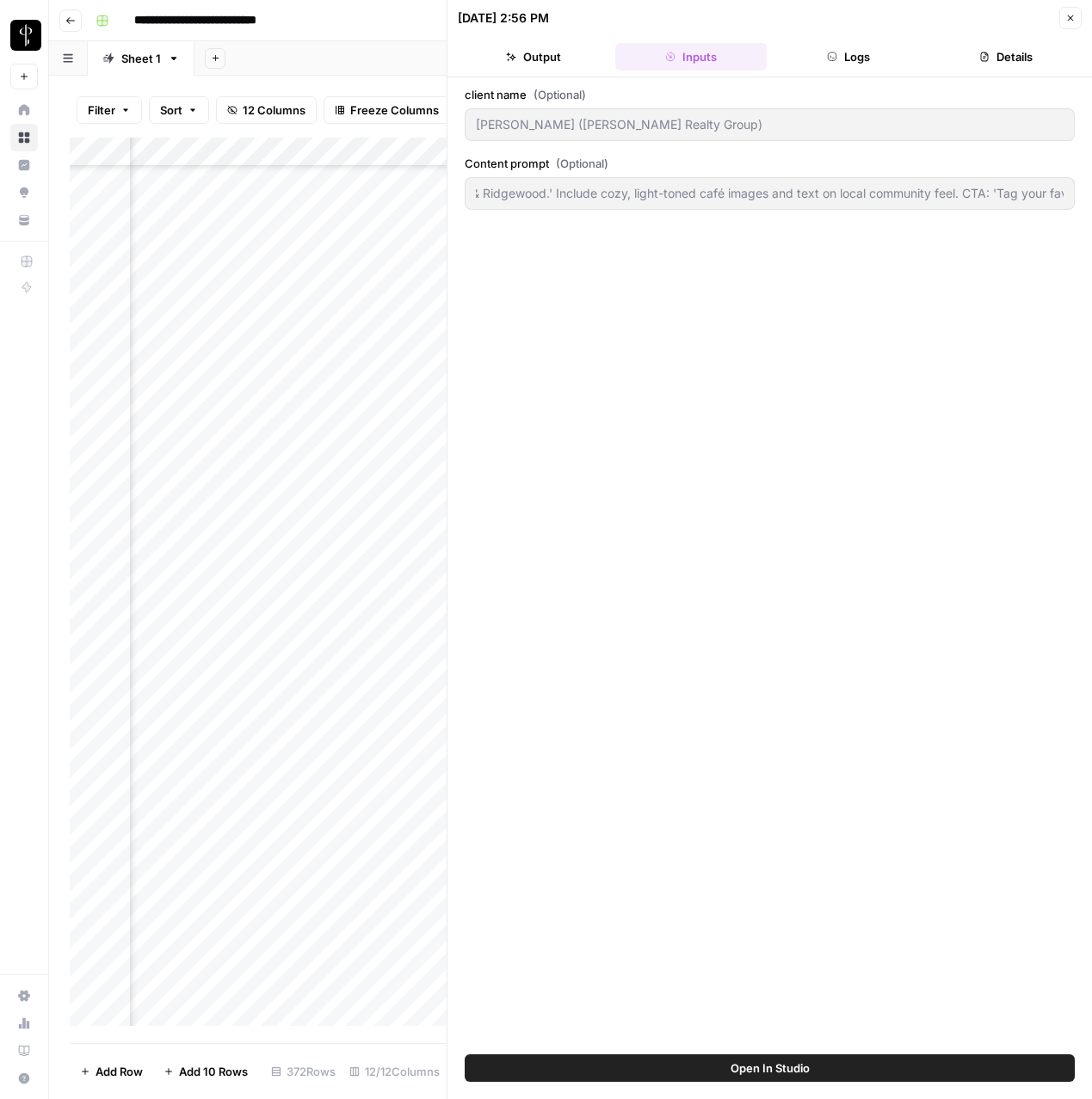
scroll to position [0, 578]
drag, startPoint x: 473, startPoint y: 195, endPoint x: 1098, endPoint y: 202, distance: 625.0
click at [1091, 202] on html "**********" at bounding box center [546, 549] width 1092 height 1099
click at [837, 55] on button "Logs" at bounding box center [849, 57] width 151 height 28
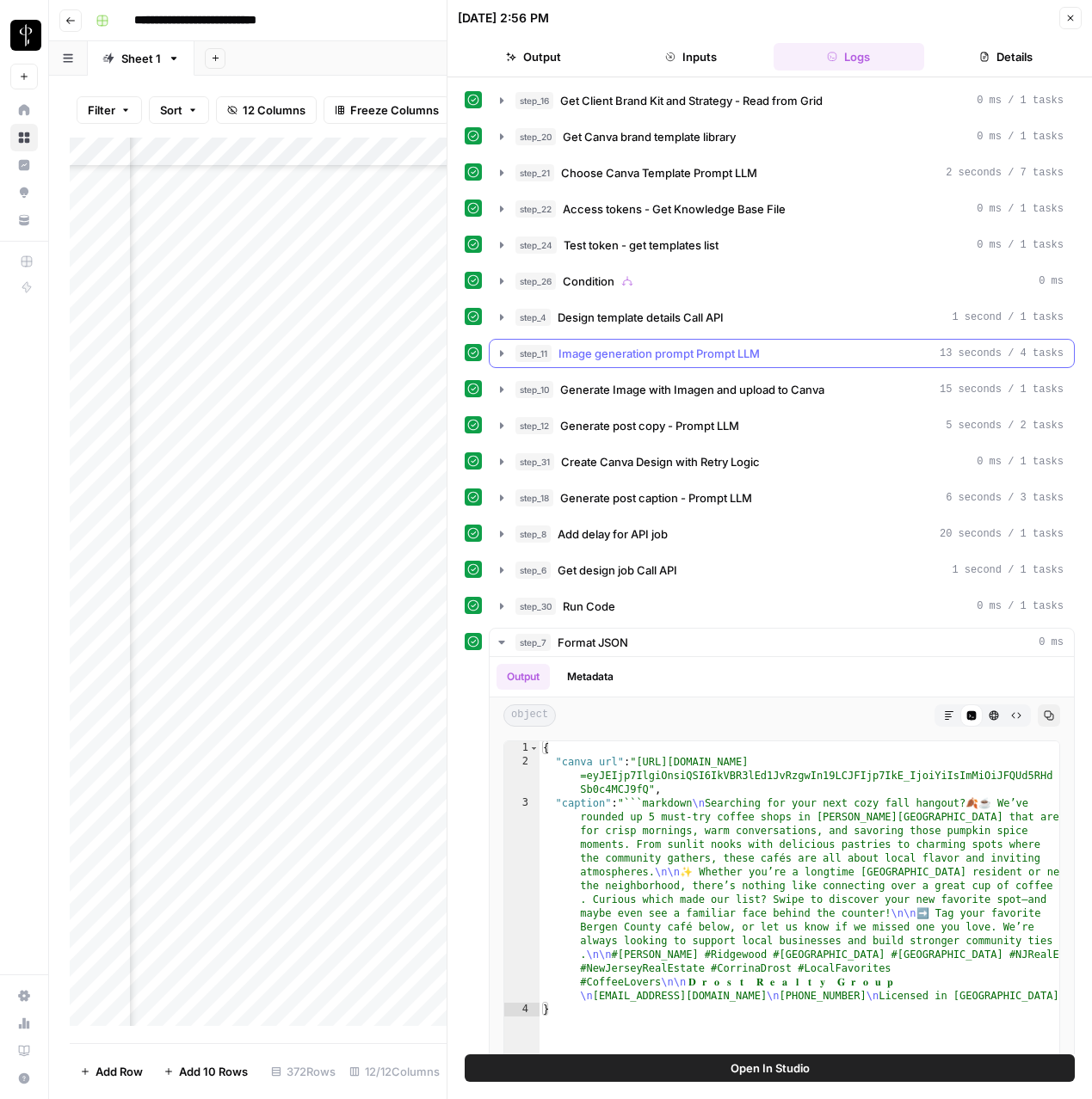
click at [619, 358] on span "Image generation prompt Prompt LLM" at bounding box center [659, 353] width 202 height 18
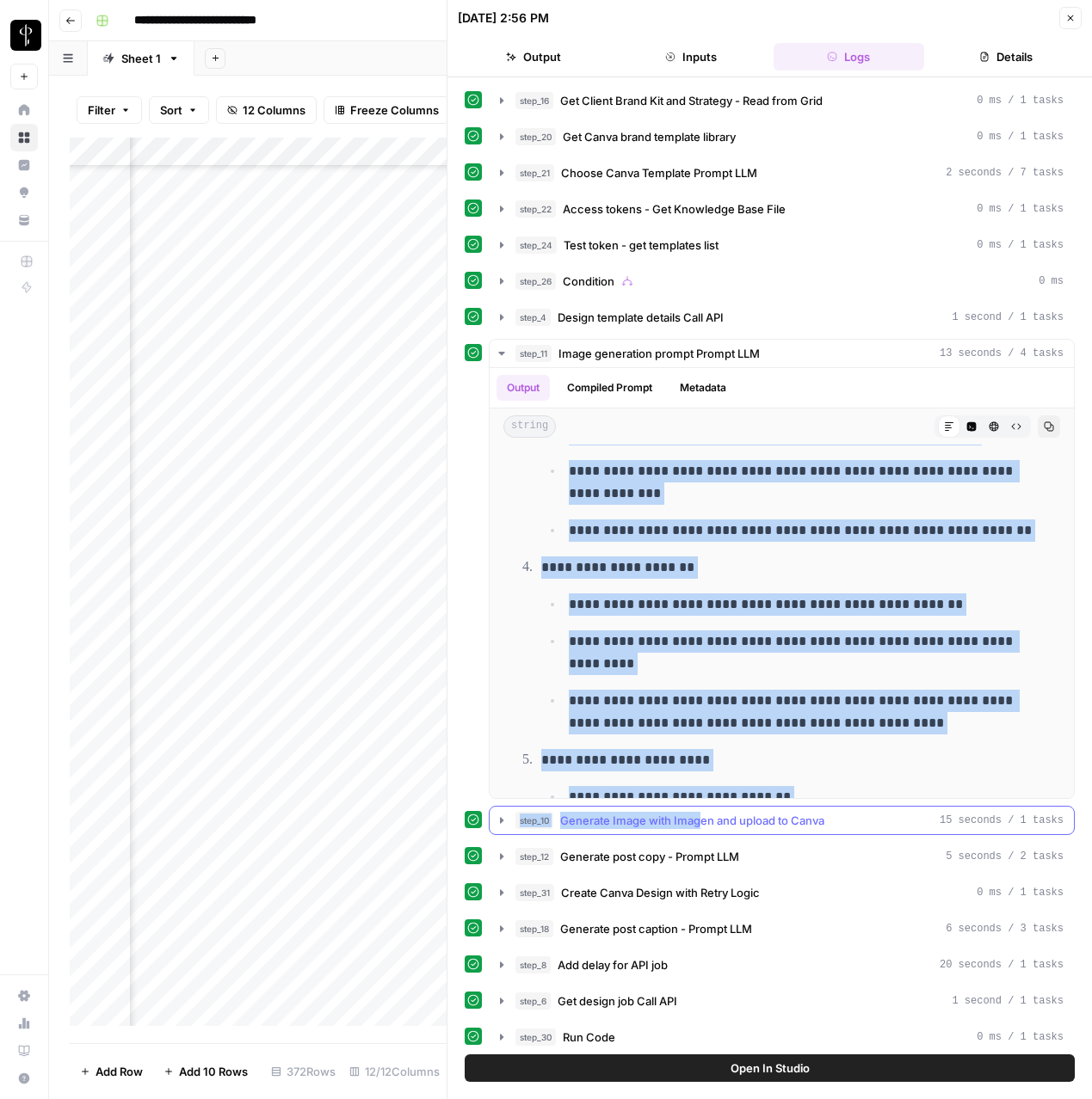
scroll to position [992, 0]
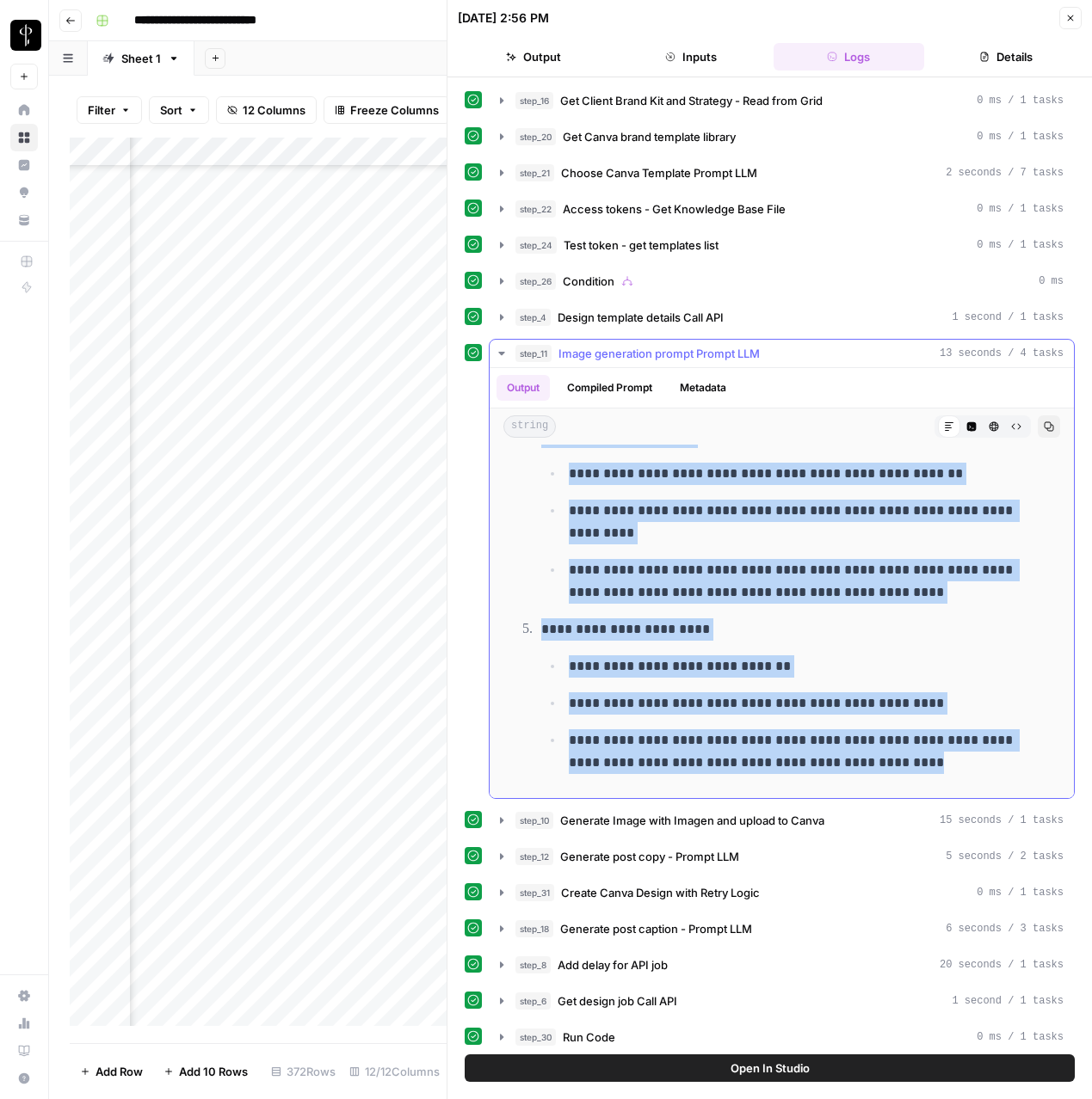
drag, startPoint x: 515, startPoint y: 470, endPoint x: 912, endPoint y: 753, distance: 487.5
click at [912, 754] on div "**********" at bounding box center [781, 126] width 557 height 1332
copy div "**********"
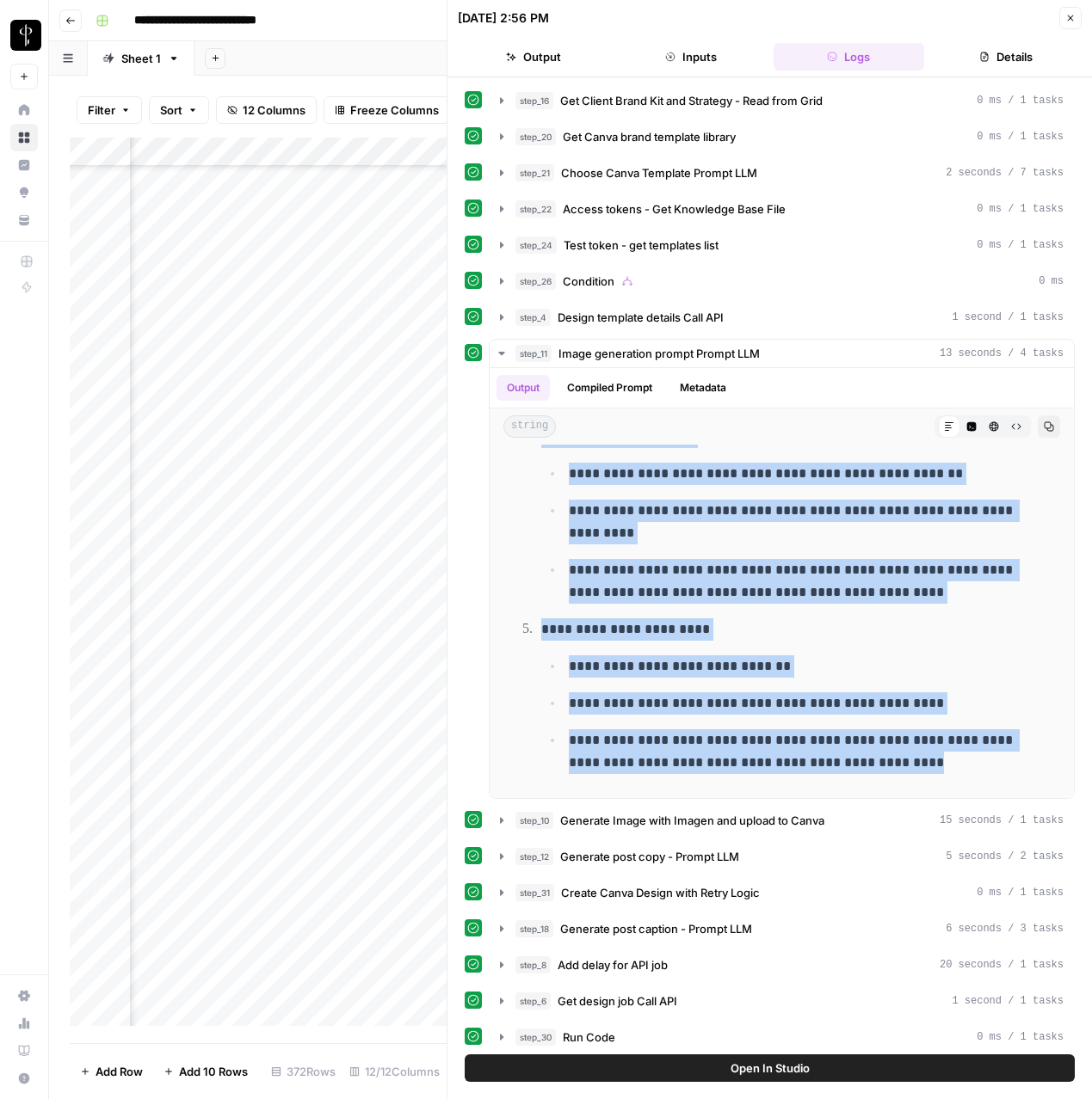
click at [622, 857] on span "Generate post copy - Prompt LLM" at bounding box center [650, 857] width 179 height 18
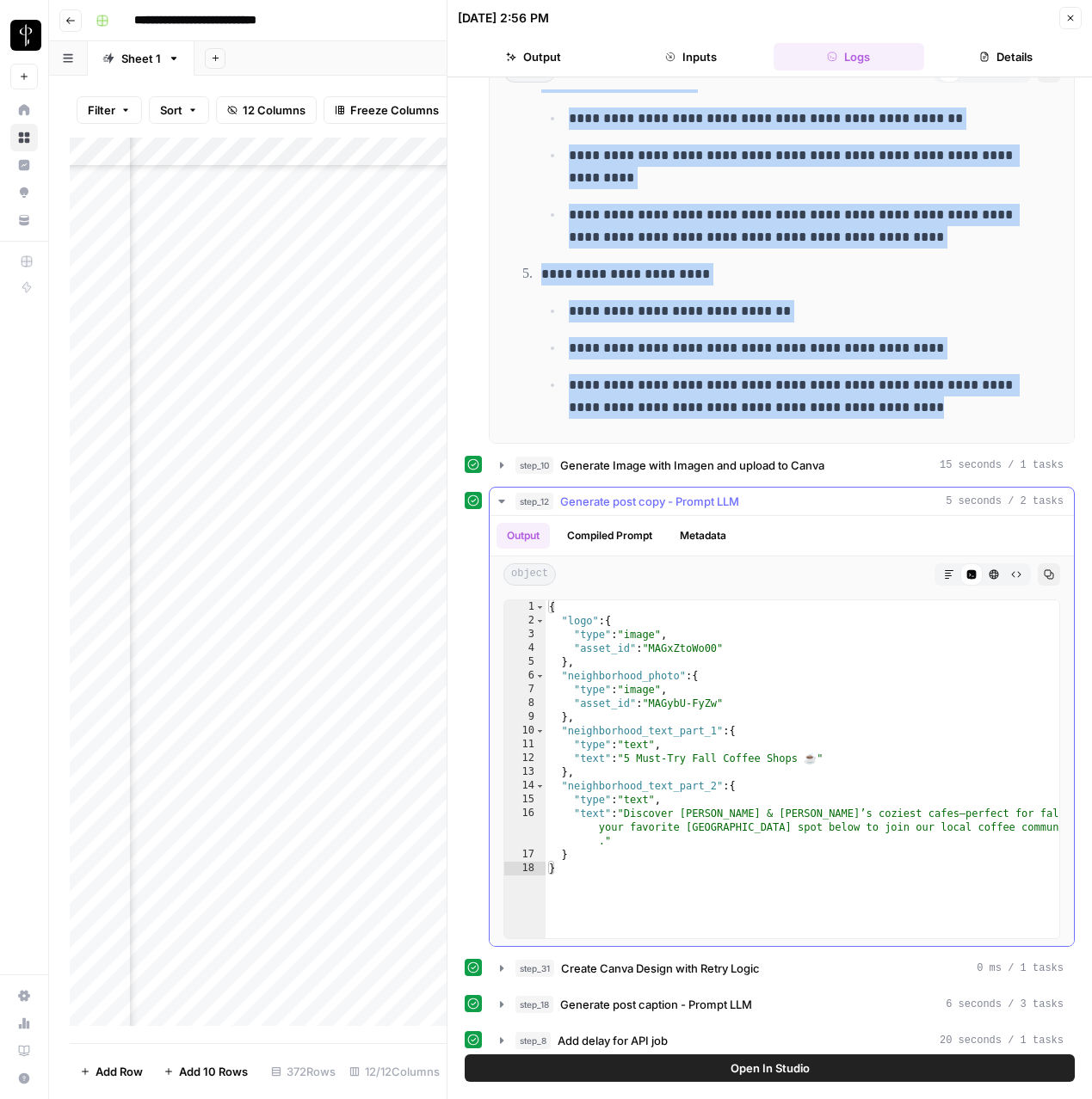
scroll to position [442, 0]
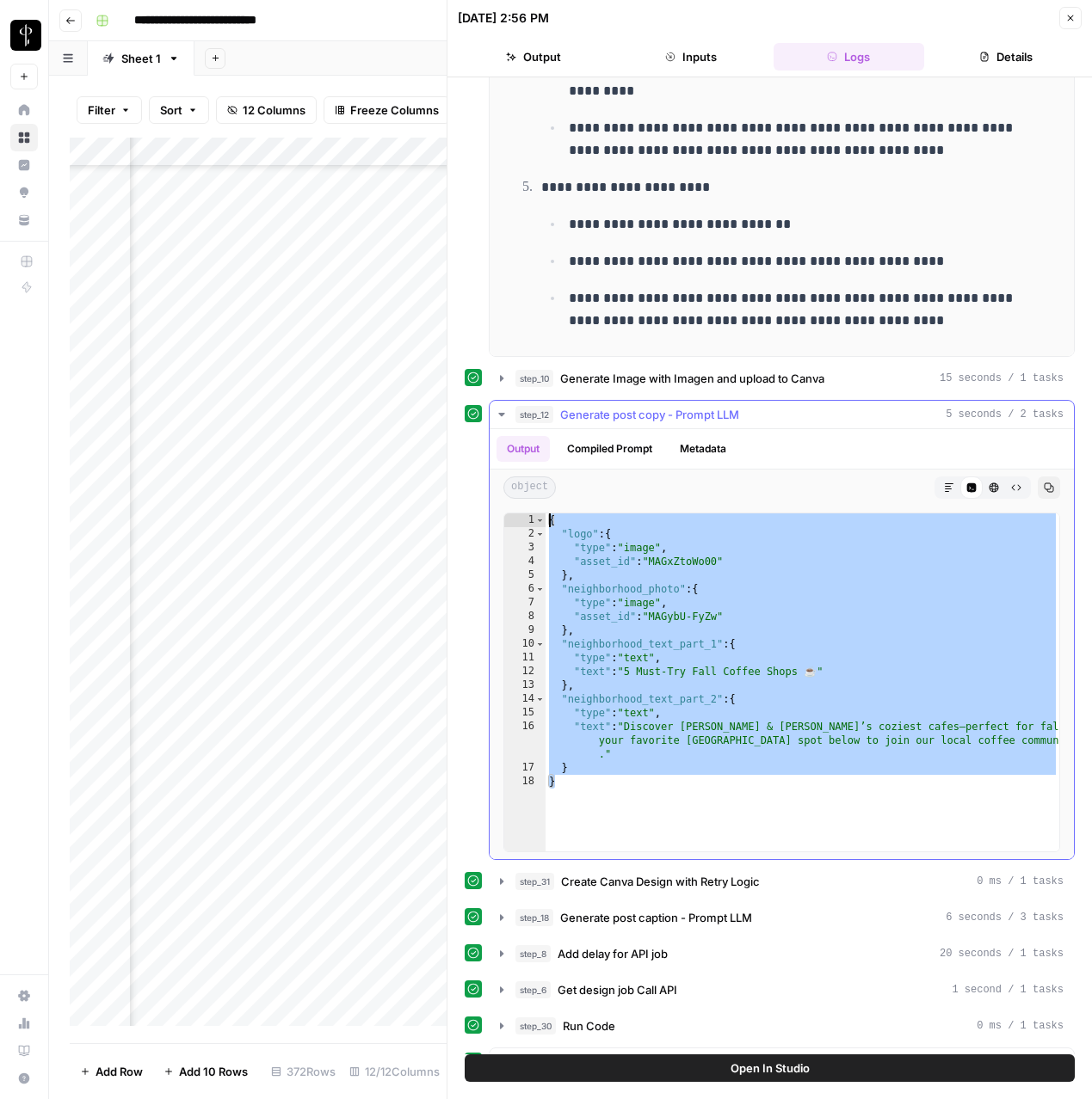
drag, startPoint x: 639, startPoint y: 783, endPoint x: 519, endPoint y: 519, distance: 290.0
click at [519, 519] on div "* 1 2 3 4 5 6 7 8 9 10 11 12 13 14 15 16 17 18 { "logo" : { "type" : "image" , …" at bounding box center [781, 683] width 557 height 340
type textarea "**********"
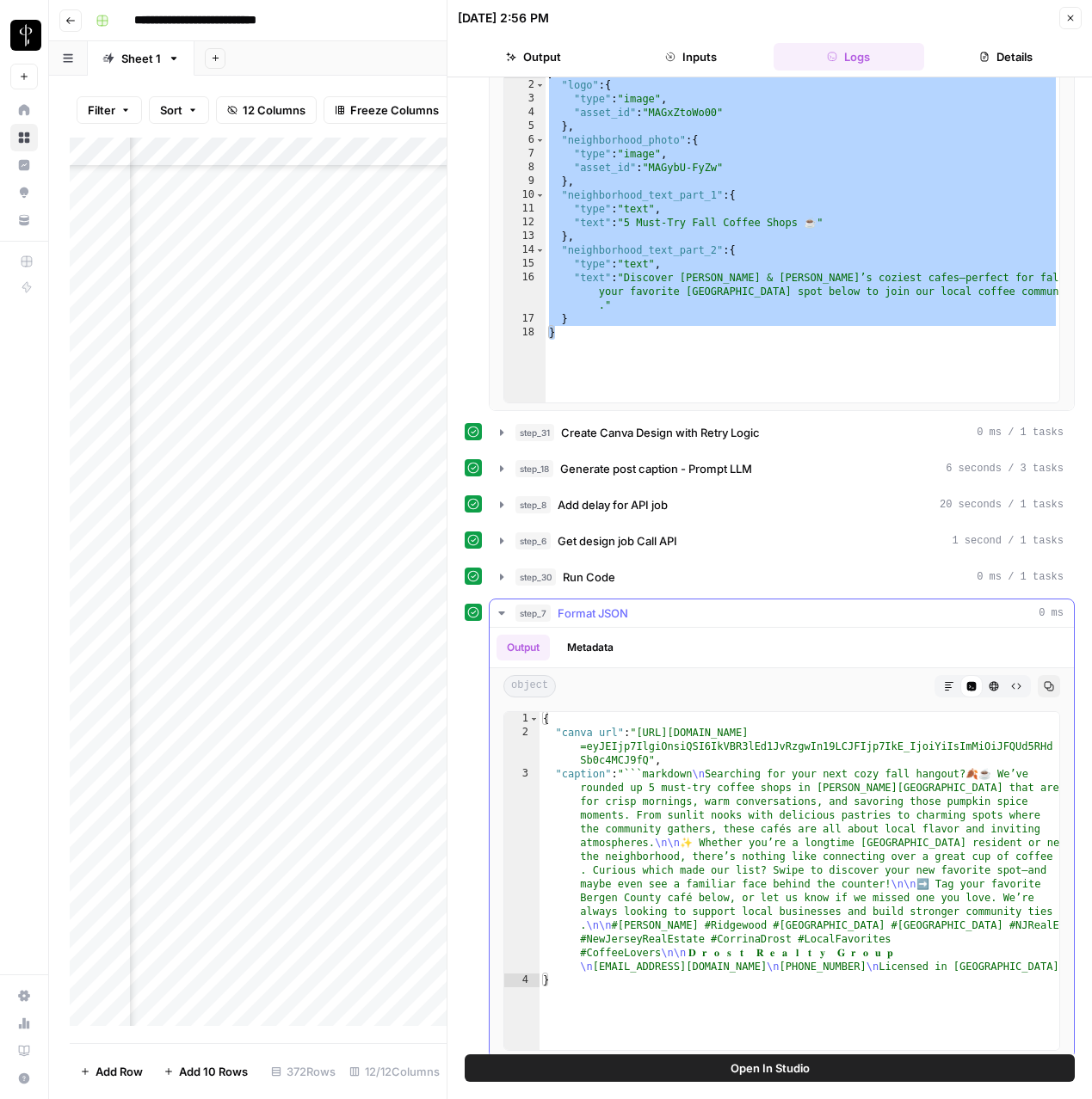
scroll to position [904, 0]
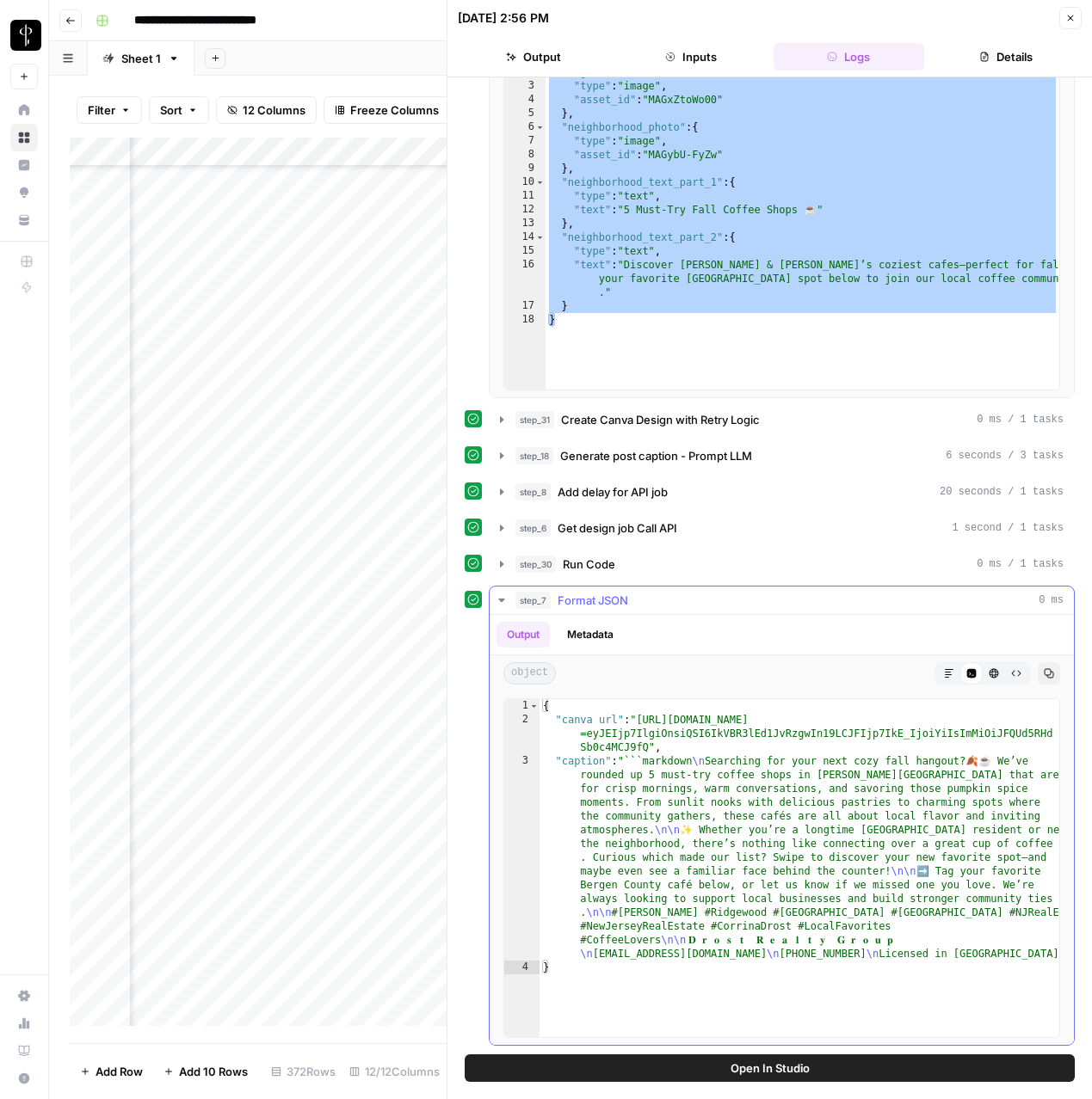
type textarea "**********"
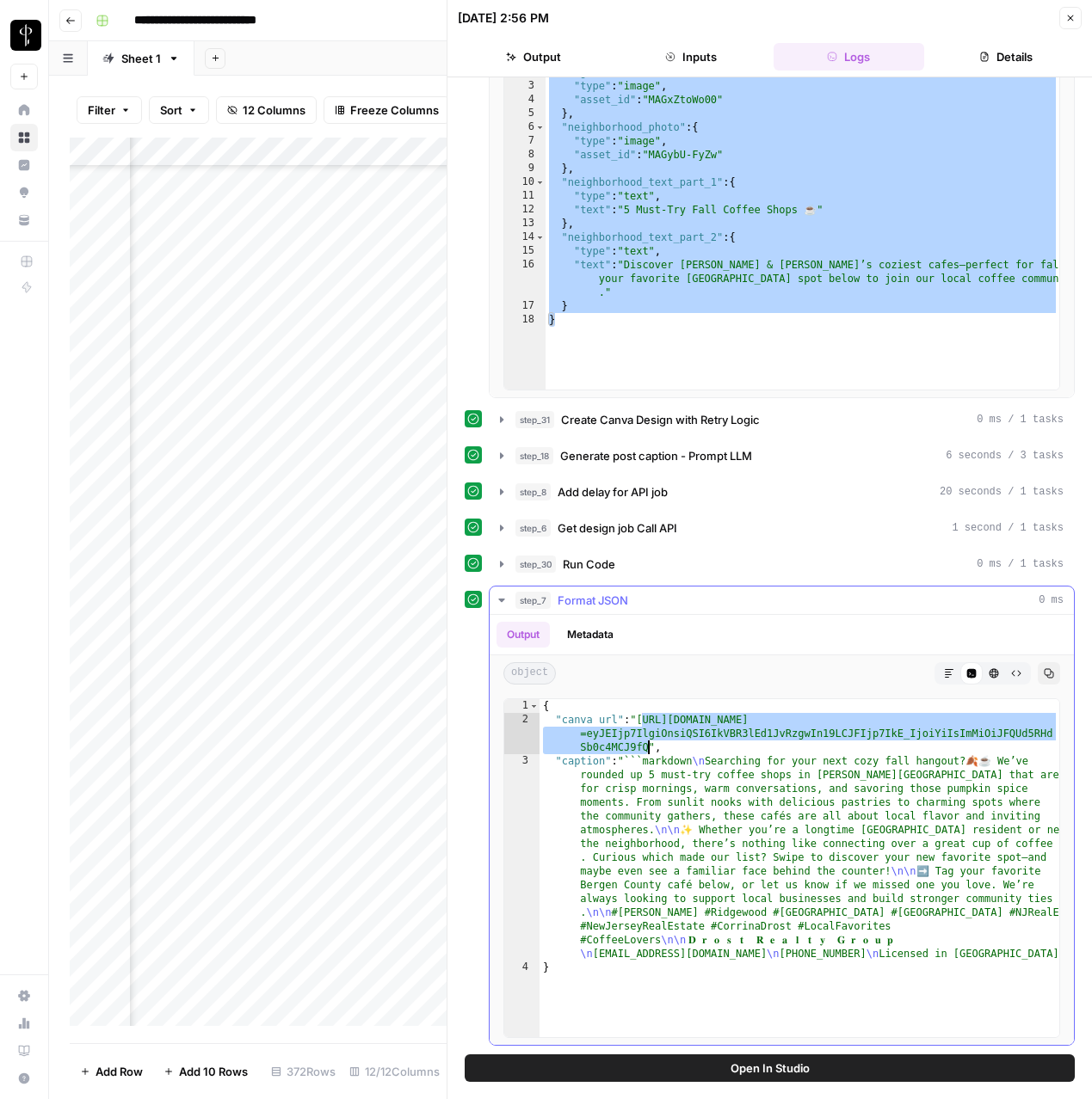
drag, startPoint x: 643, startPoint y: 723, endPoint x: 648, endPoint y: 745, distance: 22.6
click at [648, 745] on div "{ "canva url" : "https://www.canva.com/design/DAGybcPRlpg/edit?ui =eyJEIjp7Ilgi…" at bounding box center [800, 883] width 520 height 366
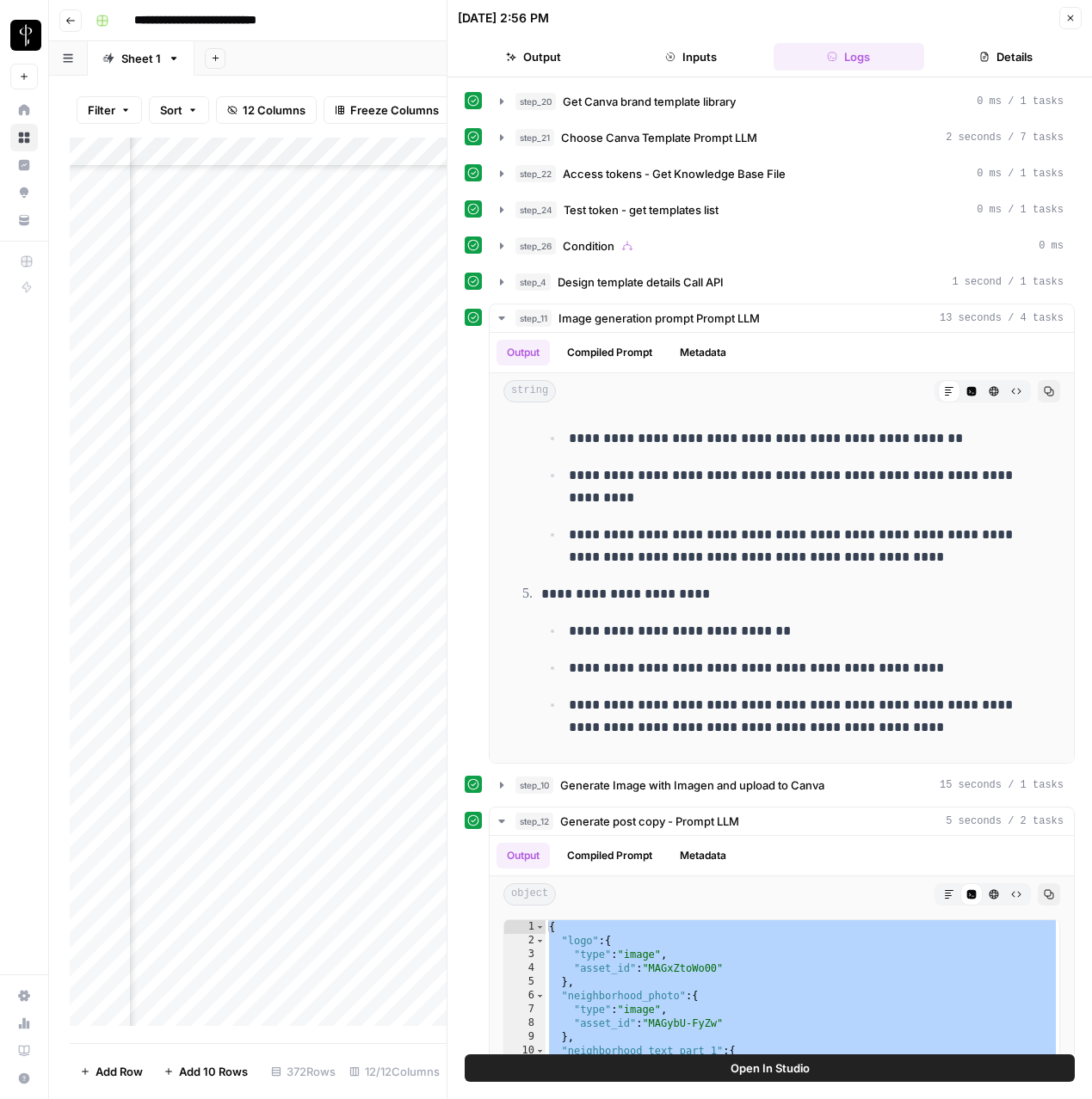
scroll to position [0, 0]
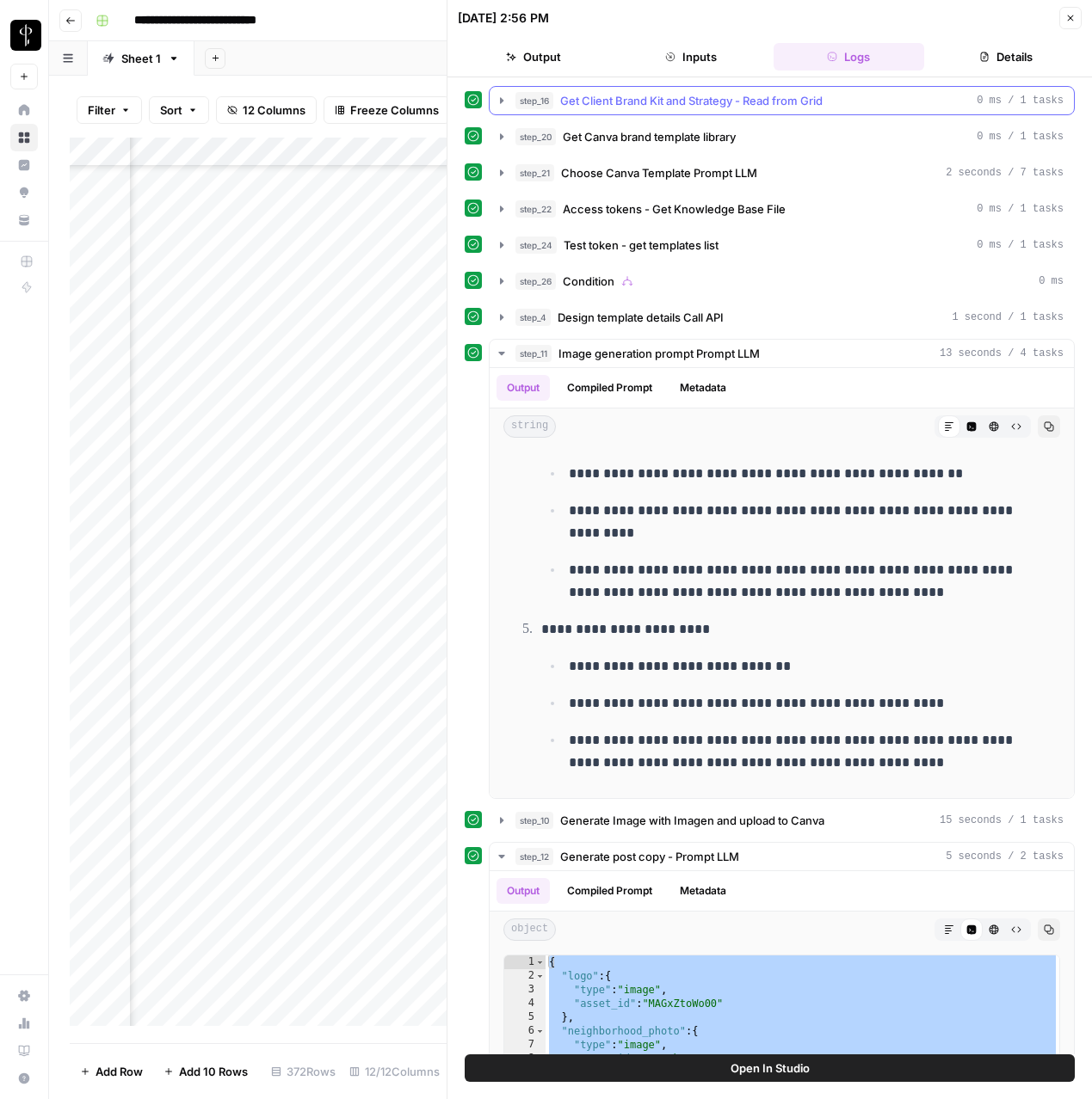
click at [666, 93] on span "Get Client Brand Kit and Strategy - Read from Grid" at bounding box center [692, 101] width 263 height 18
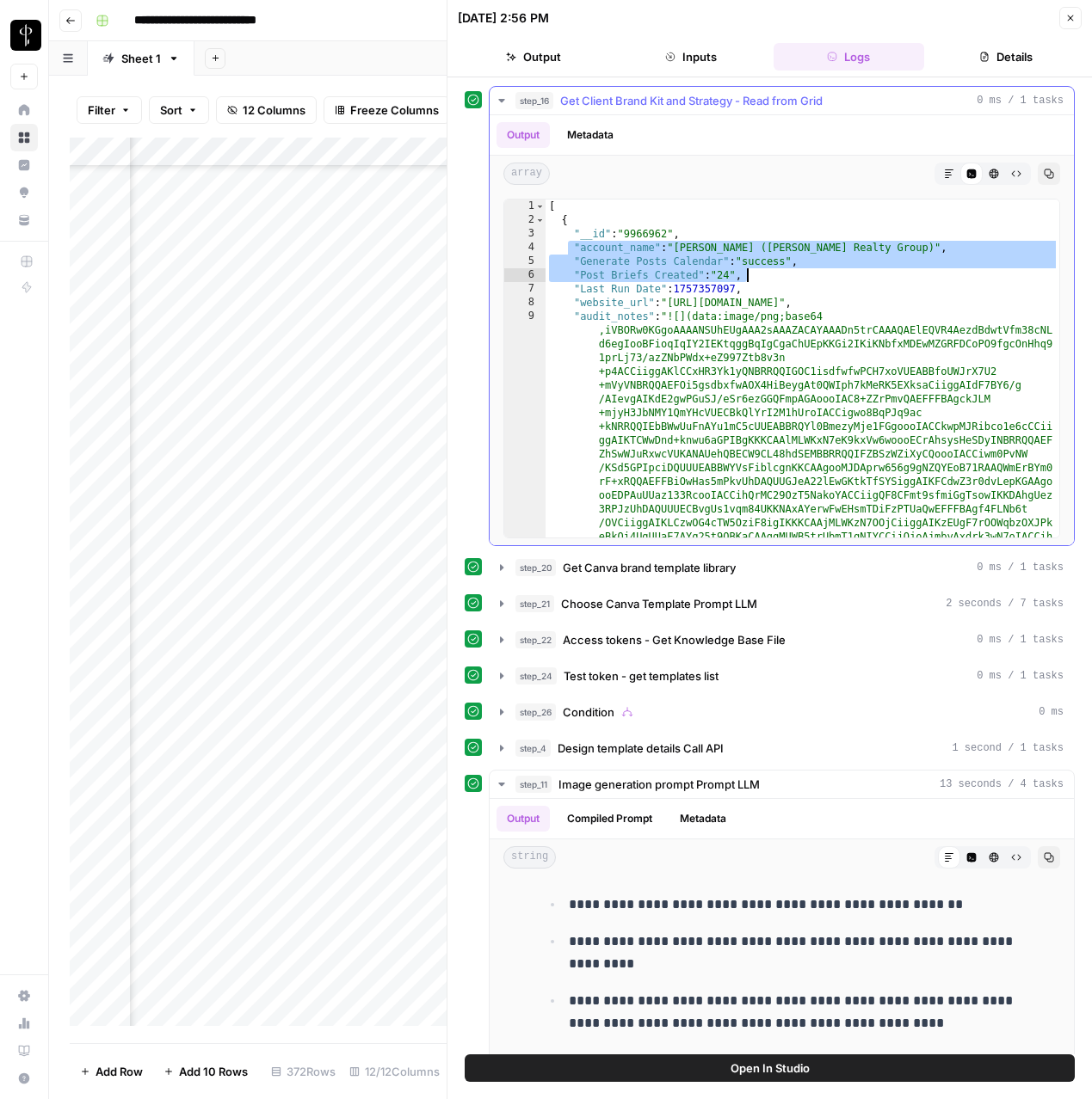
drag, startPoint x: 571, startPoint y: 246, endPoint x: 788, endPoint y: 279, distance: 219.5
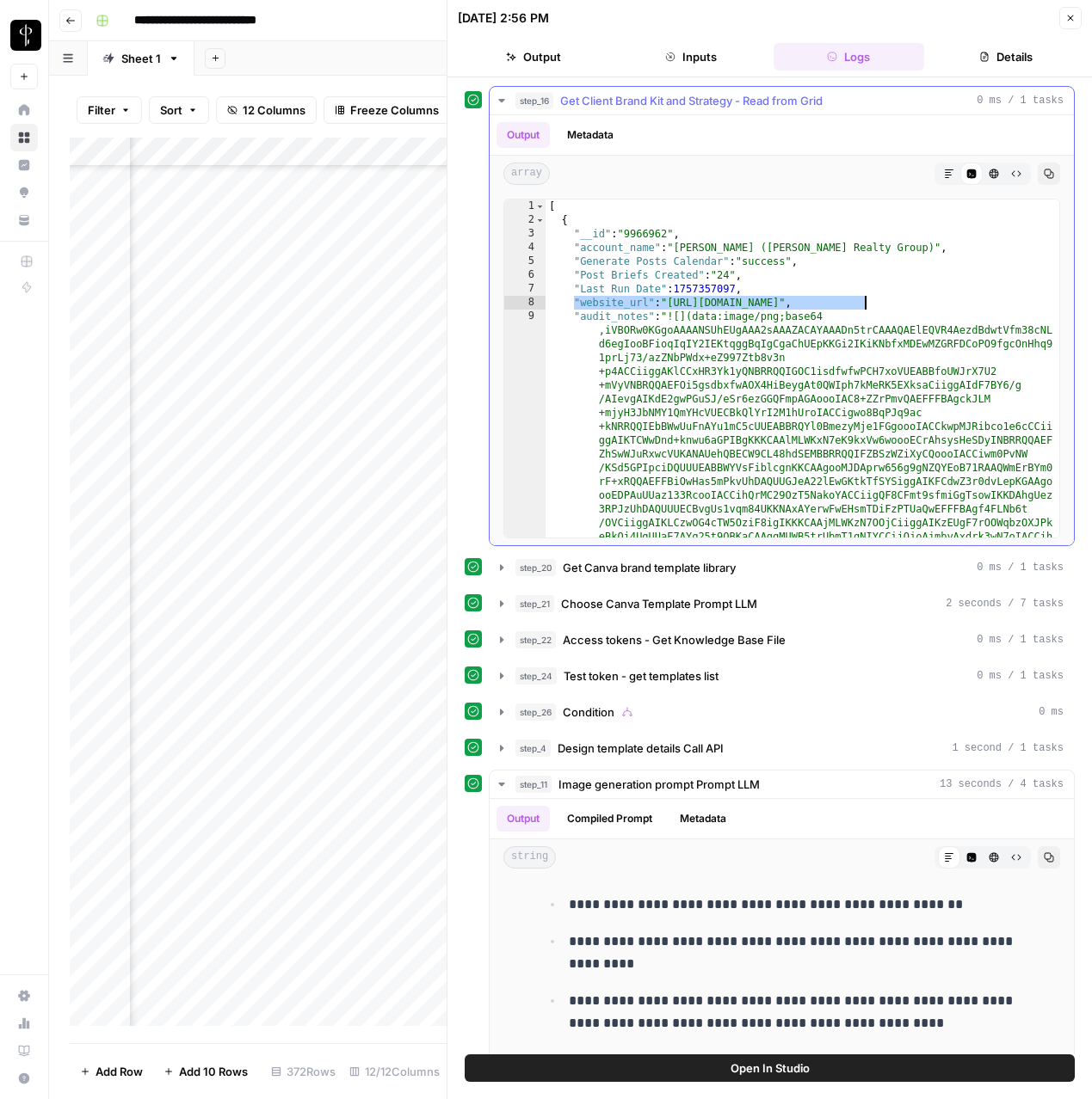
drag, startPoint x: 571, startPoint y: 302, endPoint x: 871, endPoint y: 306, distance: 300.0
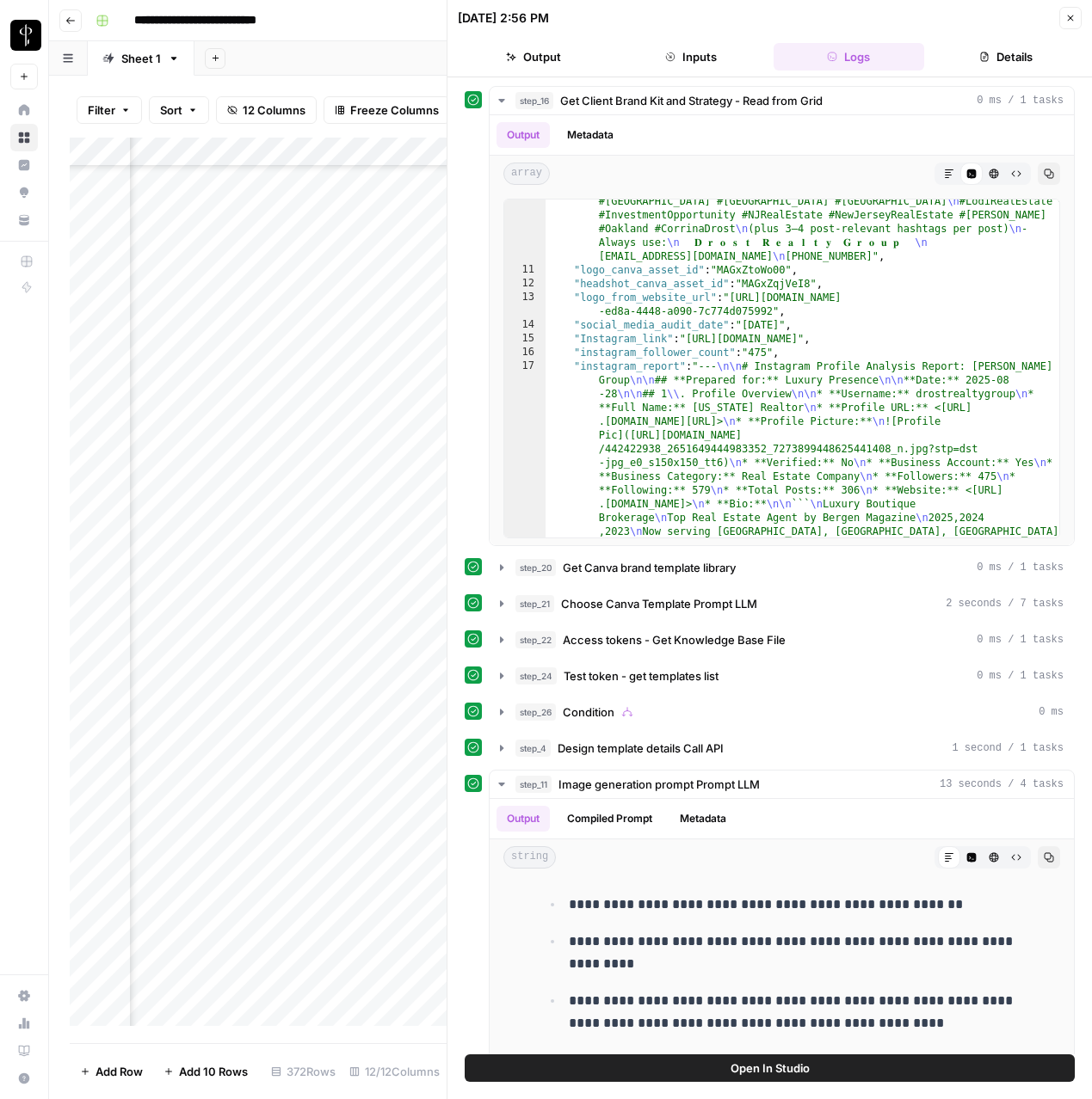
scroll to position [21255, 0]
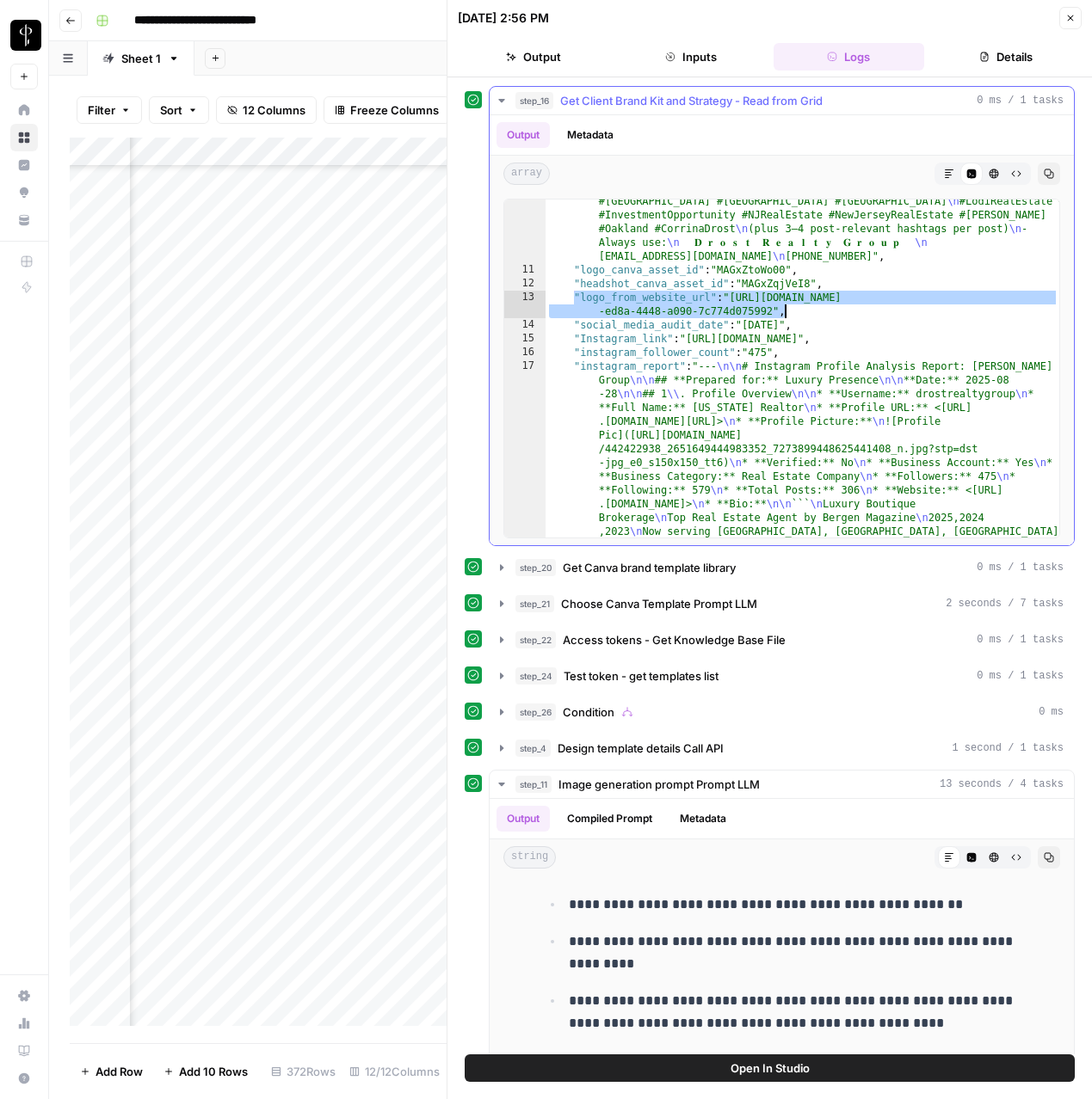
drag, startPoint x: 575, startPoint y: 293, endPoint x: 988, endPoint y: 311, distance: 413.4
click at [988, 311] on div ""brand_kit_and_strategy" : "# 1. Agent Profile (Brand Kit) \n - **Full Name & B…" at bounding box center [803, 652] width 514 height 3669
type textarea "**********"
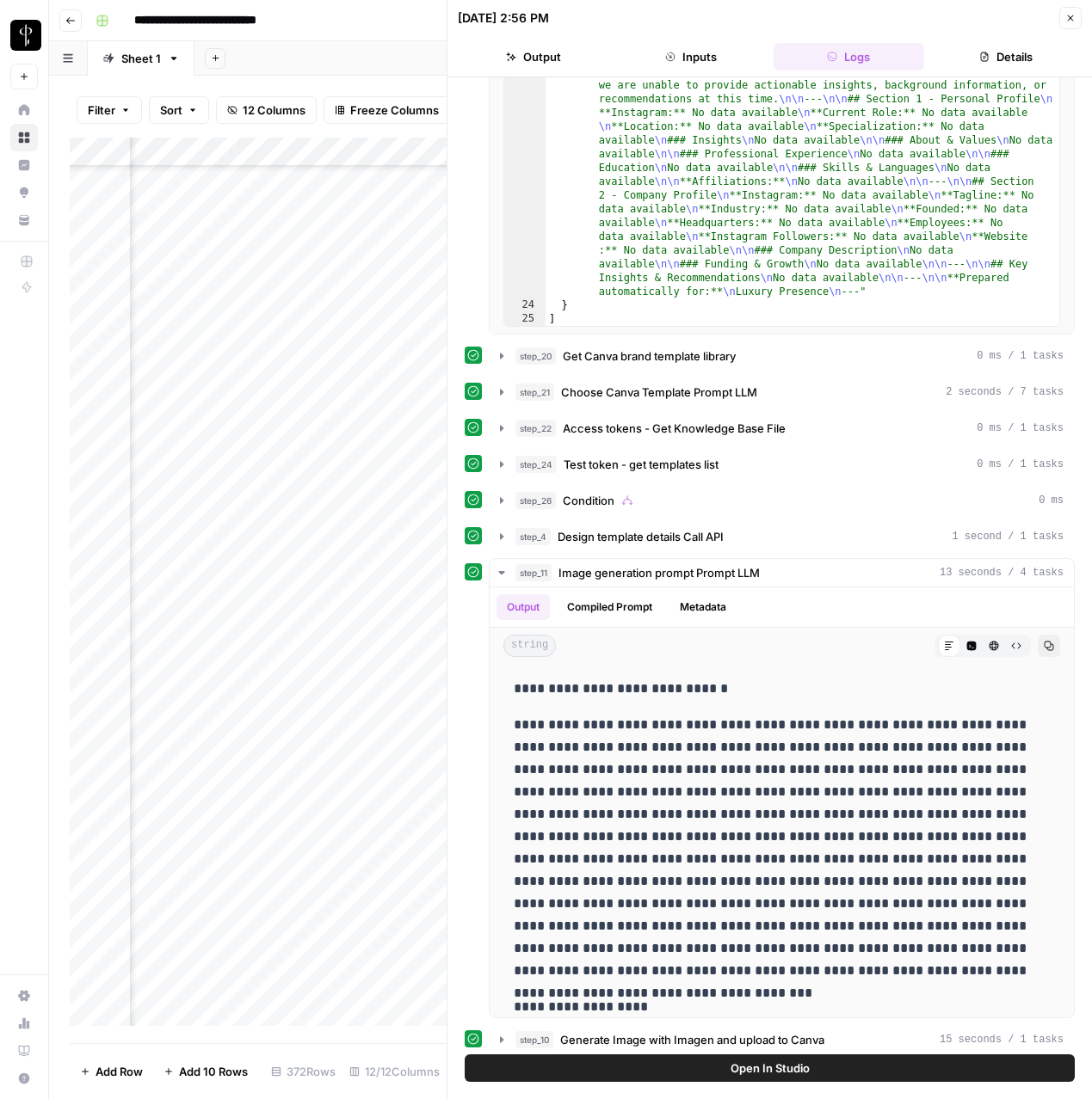
scroll to position [189, 0]
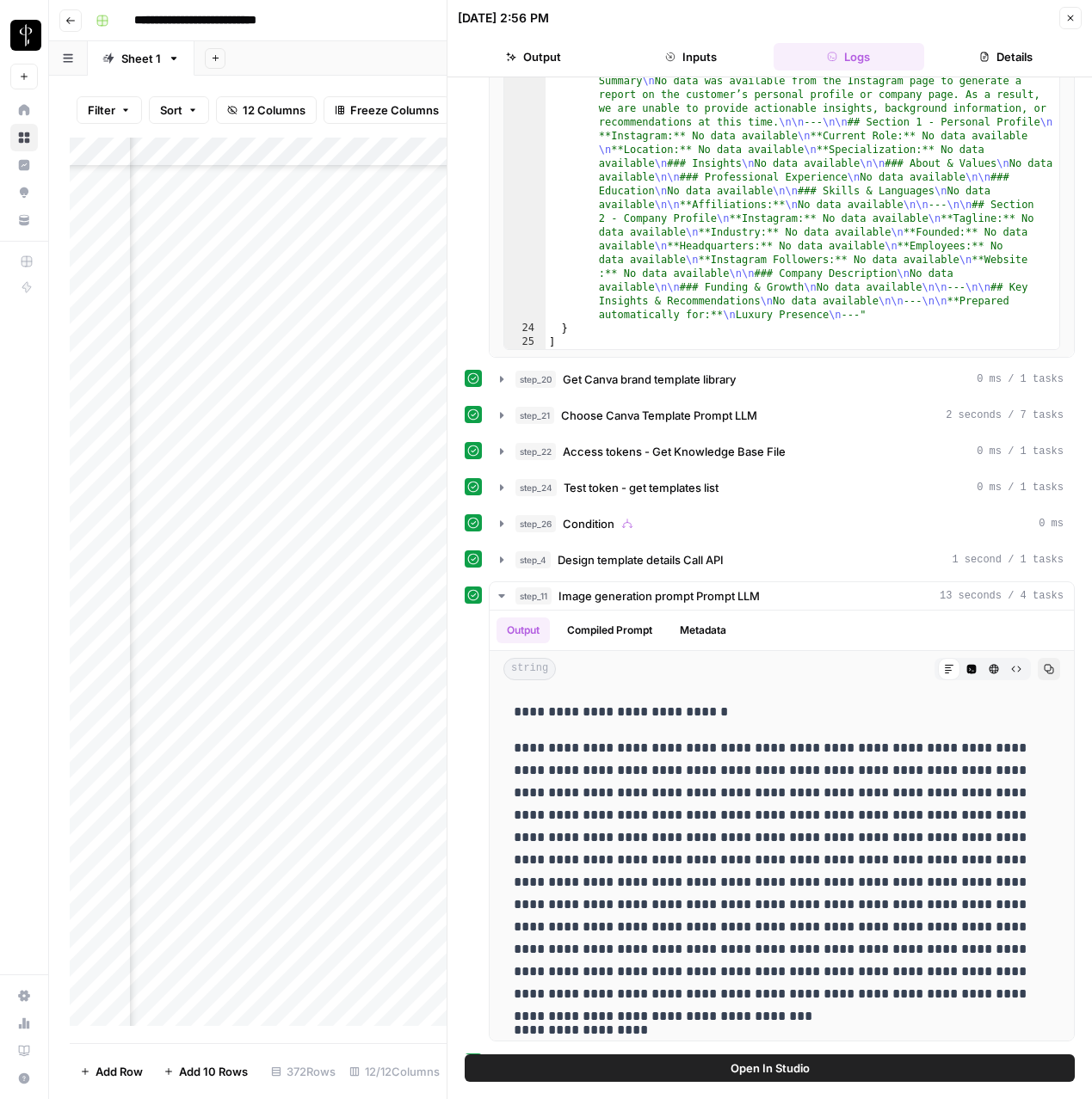
click at [1079, 20] on button "Close" at bounding box center [1071, 18] width 22 height 22
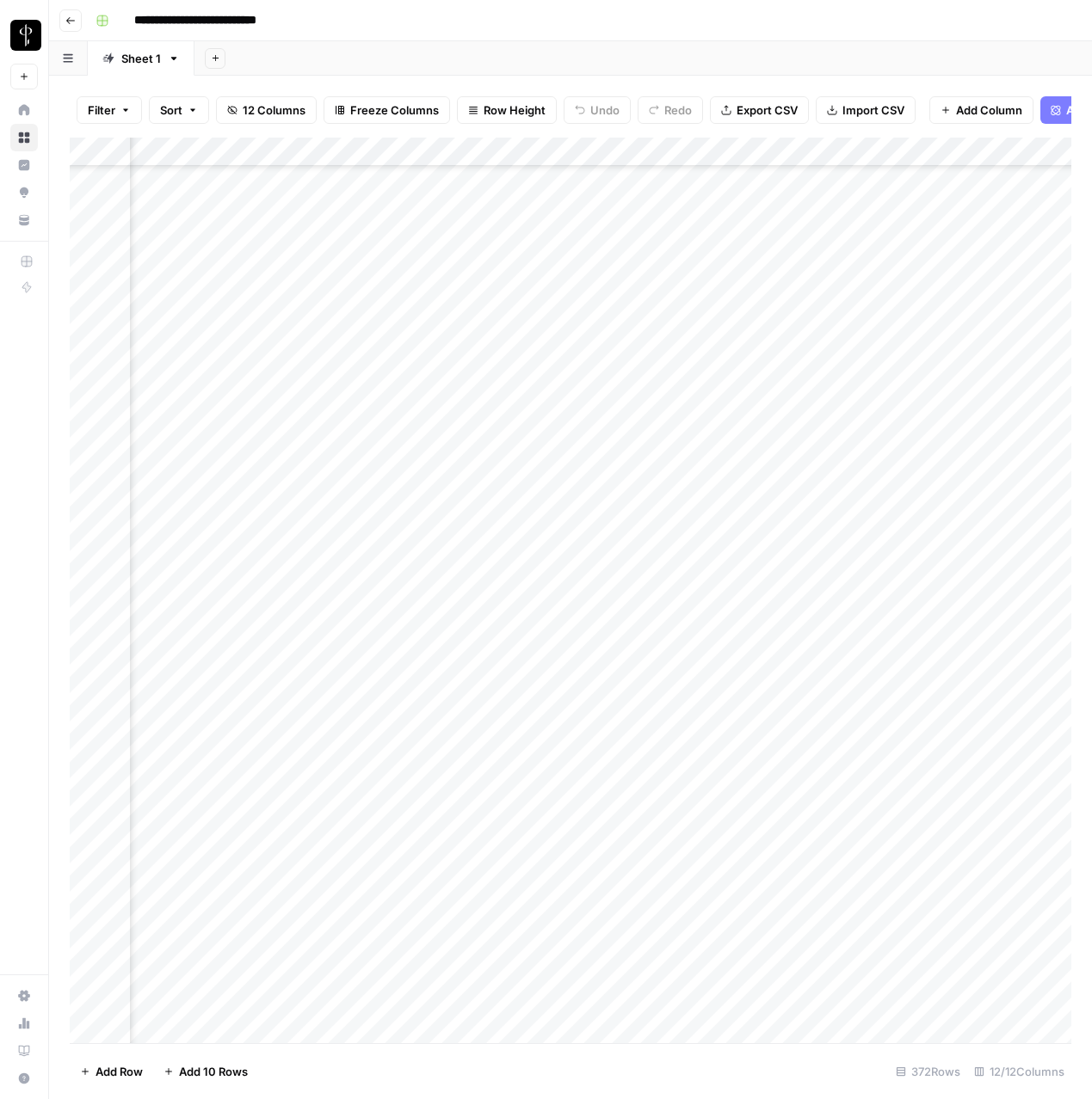
scroll to position [703, 273]
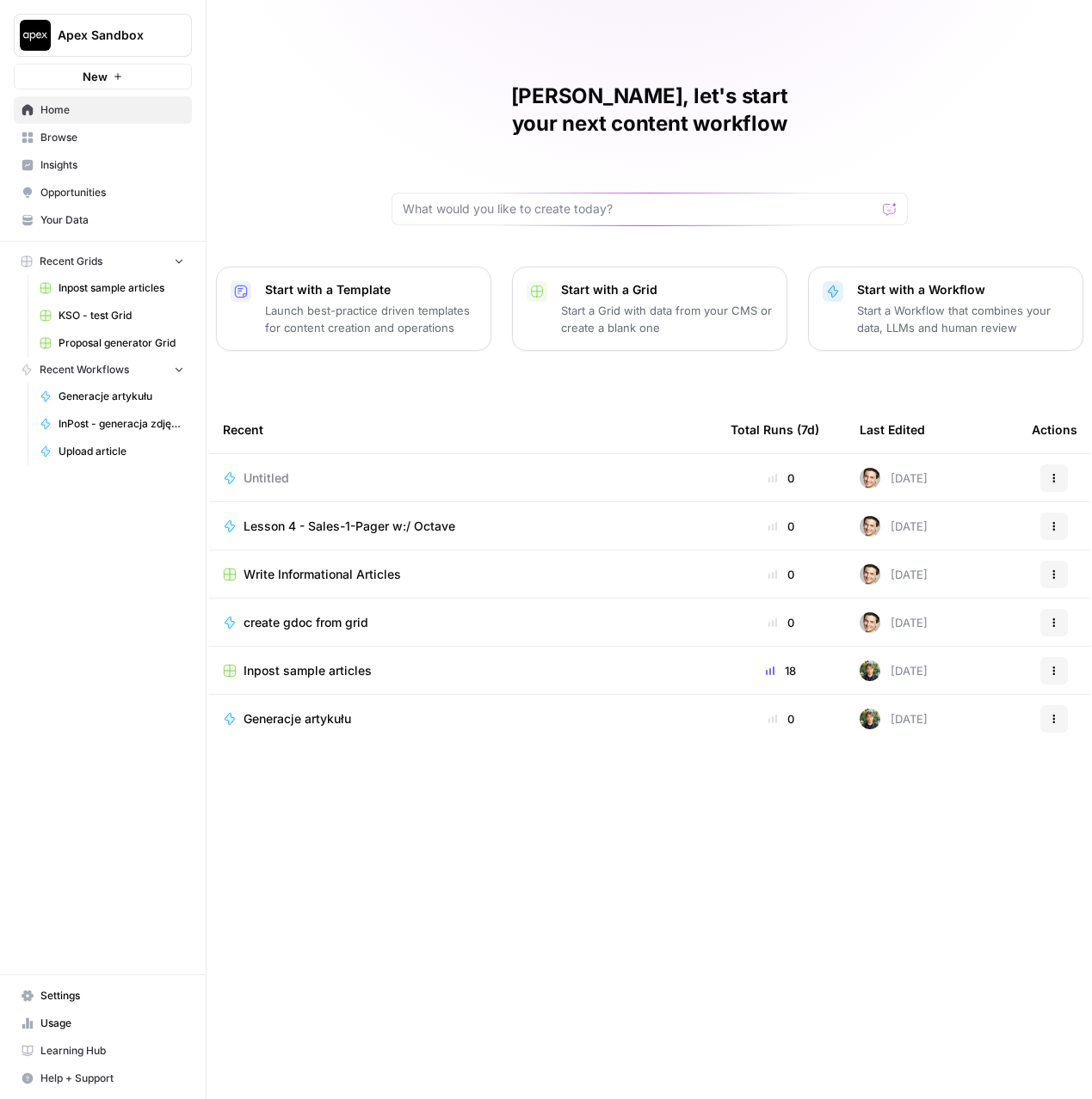
click at [57, 139] on span "Browse" at bounding box center [112, 138] width 143 height 16
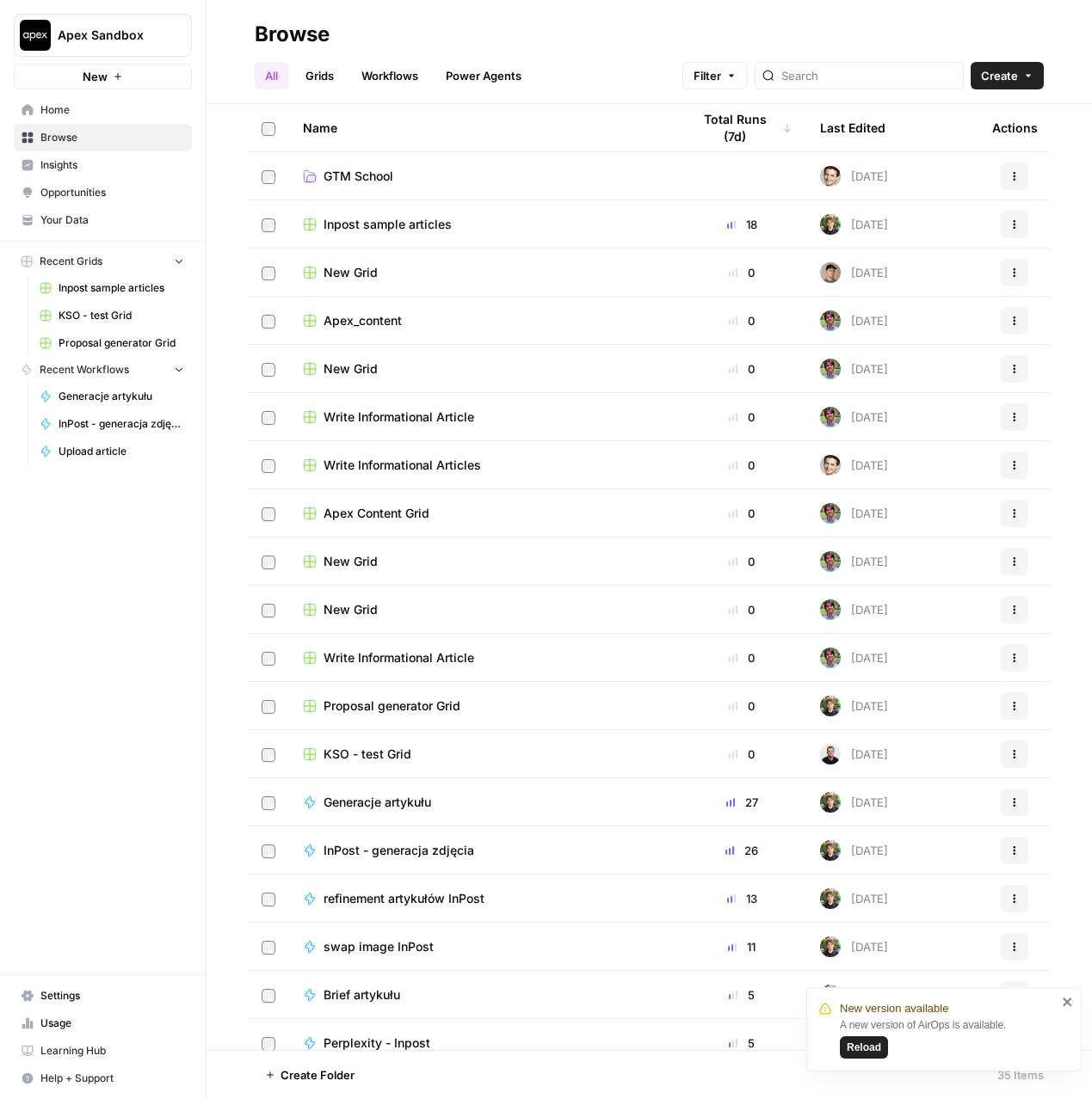
click at [44, 37] on img "Workspace: Apex Sandbox" at bounding box center [35, 35] width 31 height 31
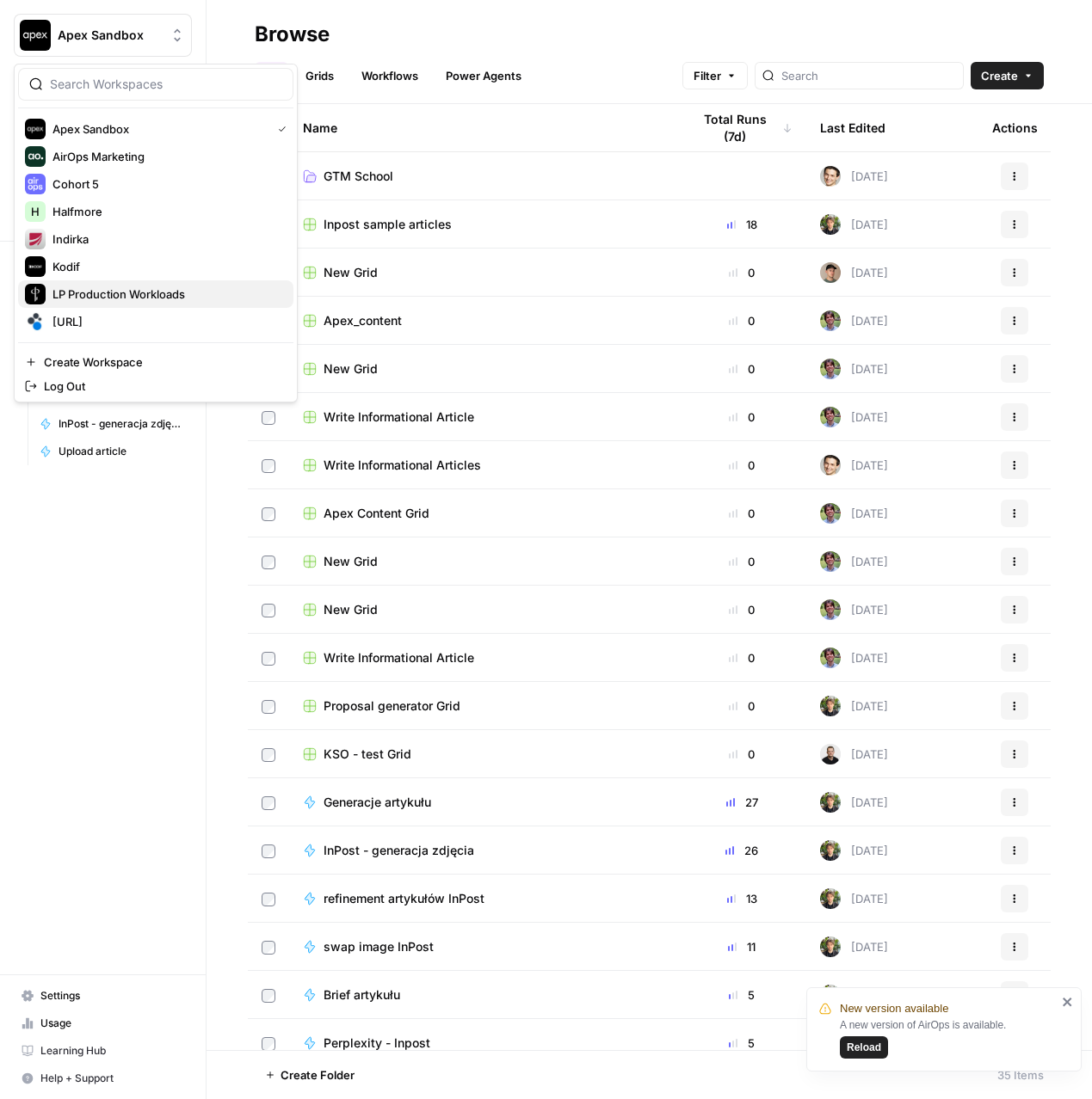
click at [76, 286] on span "LP Production Workloads" at bounding box center [166, 294] width 227 height 18
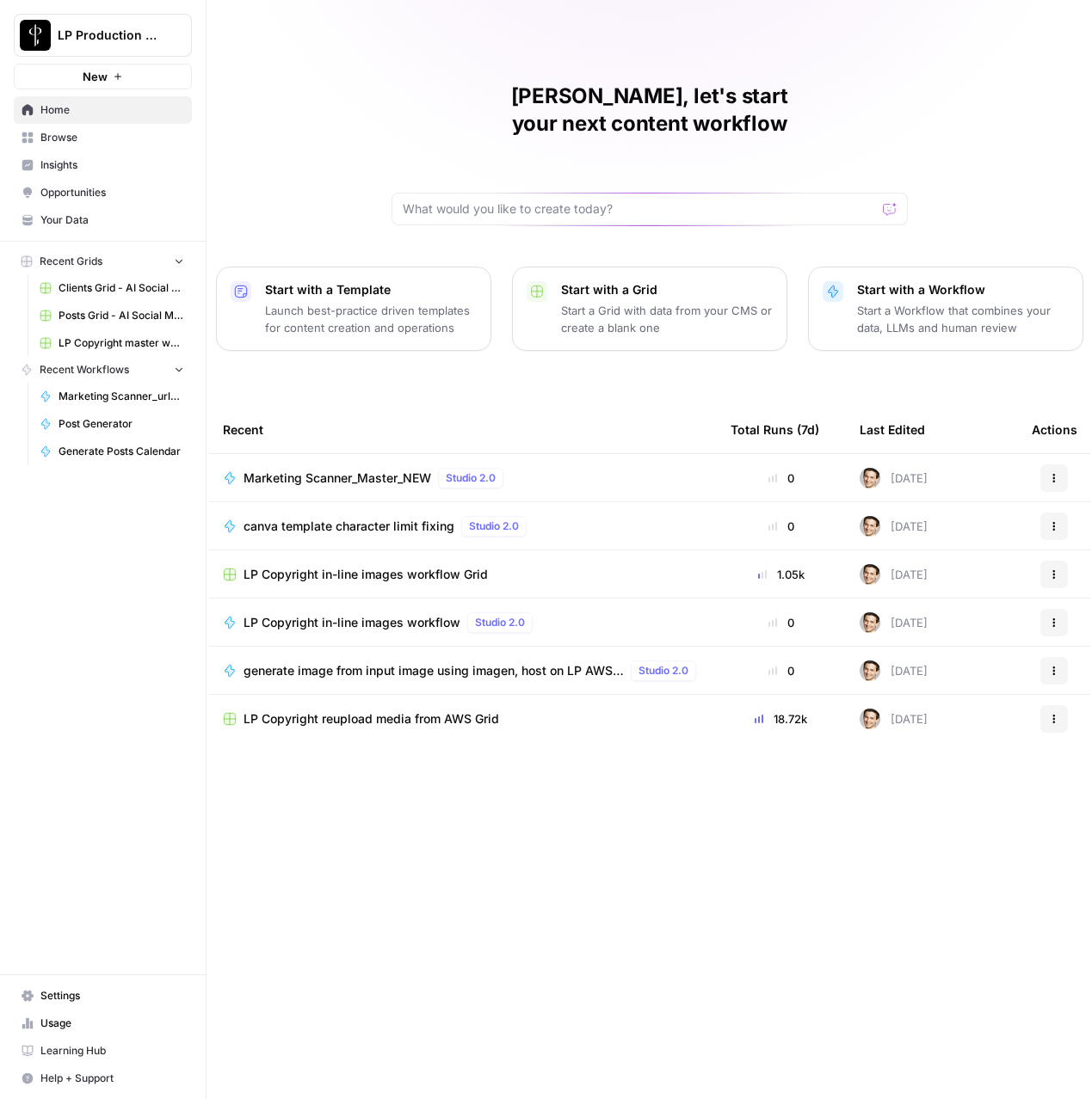
click at [24, 142] on icon at bounding box center [28, 138] width 11 height 11
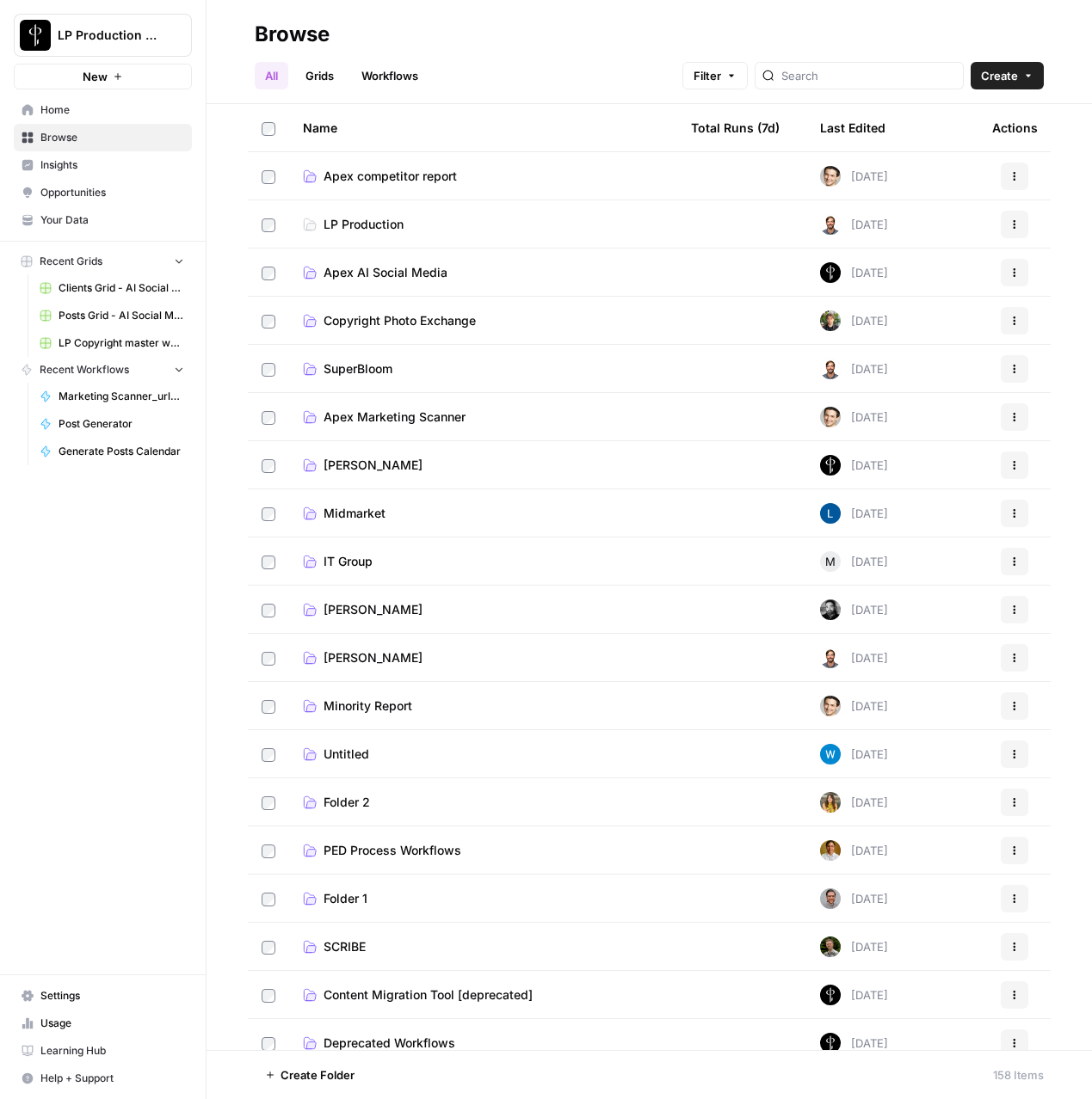
click at [362, 276] on span "Apex AI Social Media" at bounding box center [386, 273] width 124 height 18
